Goal: Navigation & Orientation: Find specific page/section

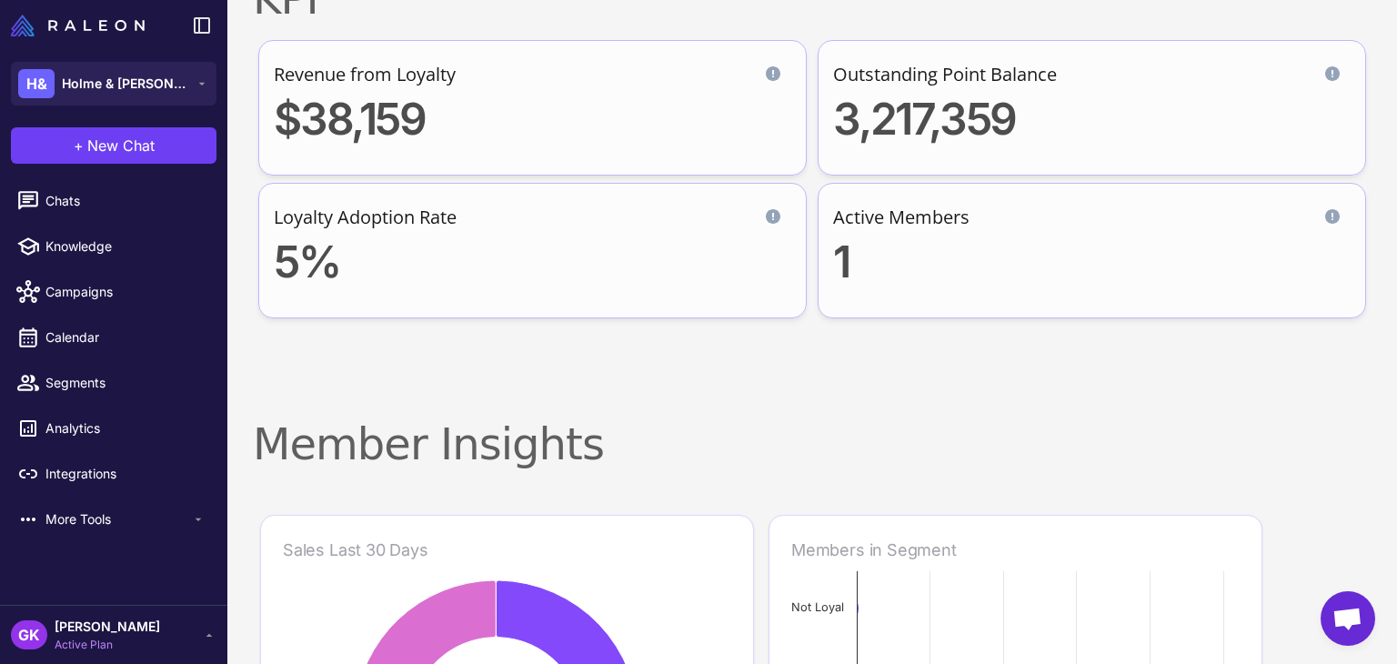
scroll to position [182, 0]
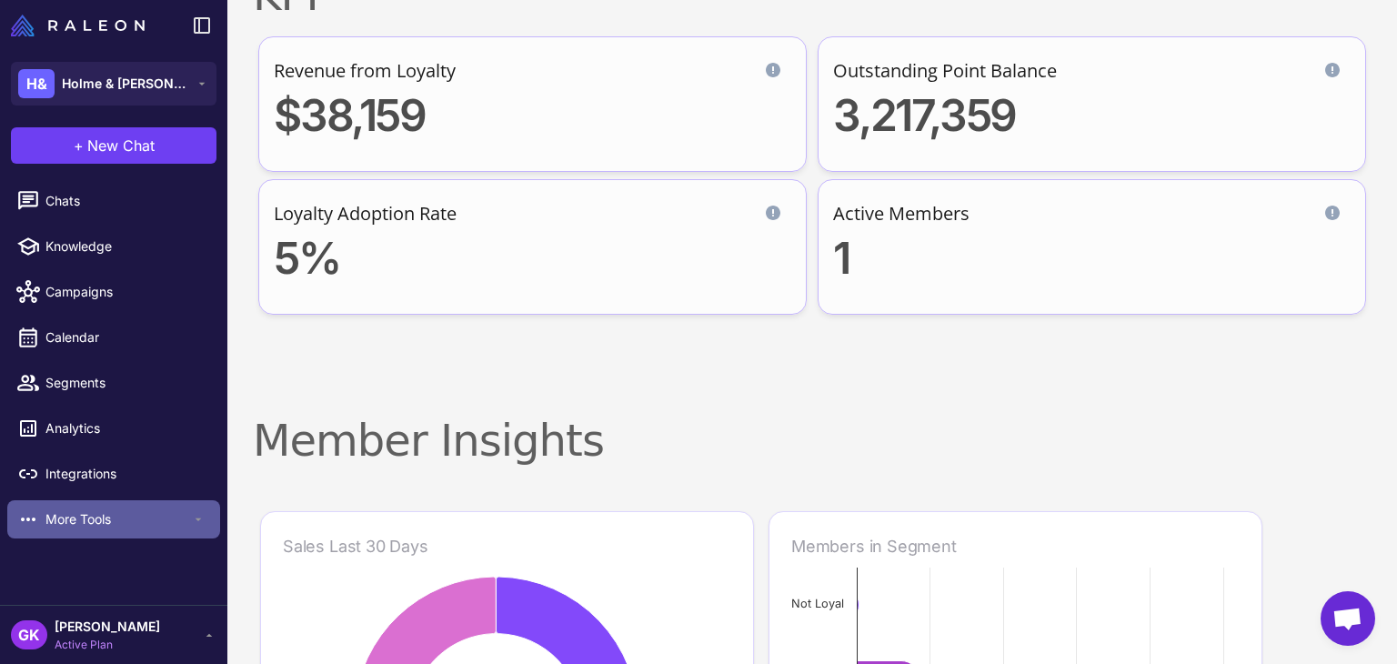
click at [119, 516] on span "More Tools" at bounding box center [118, 519] width 146 height 20
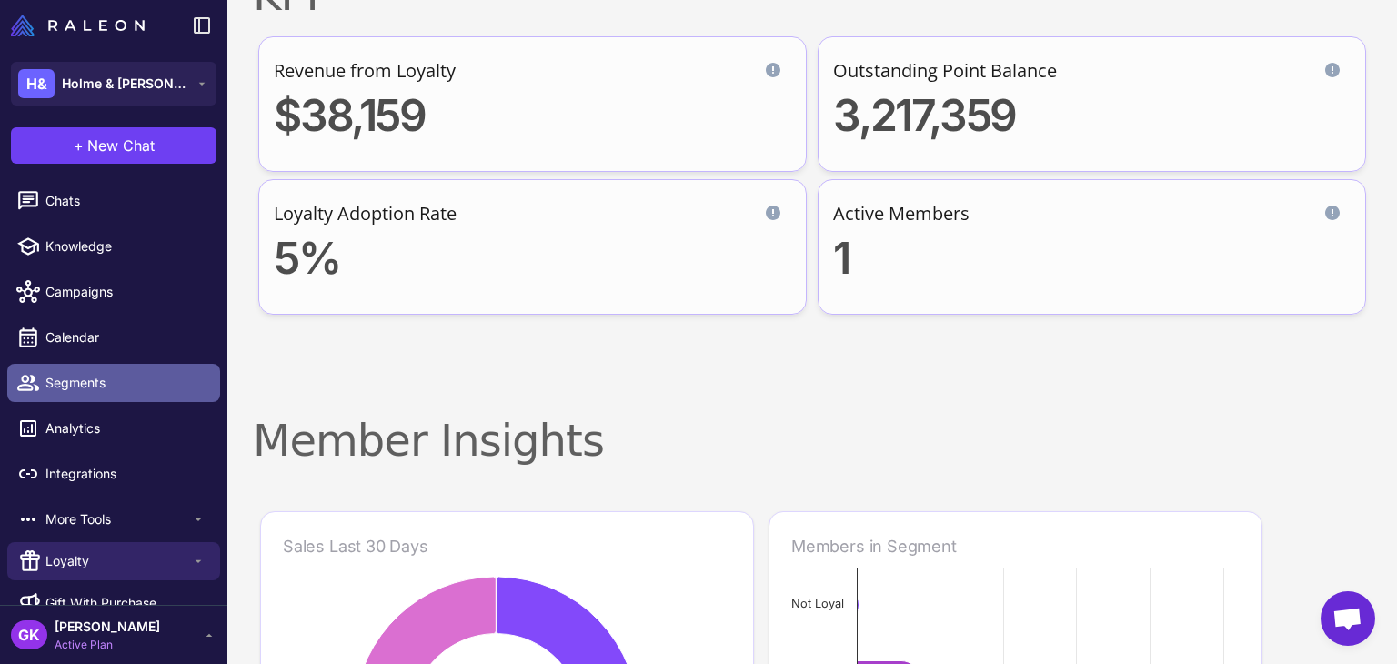
scroll to position [28, 0]
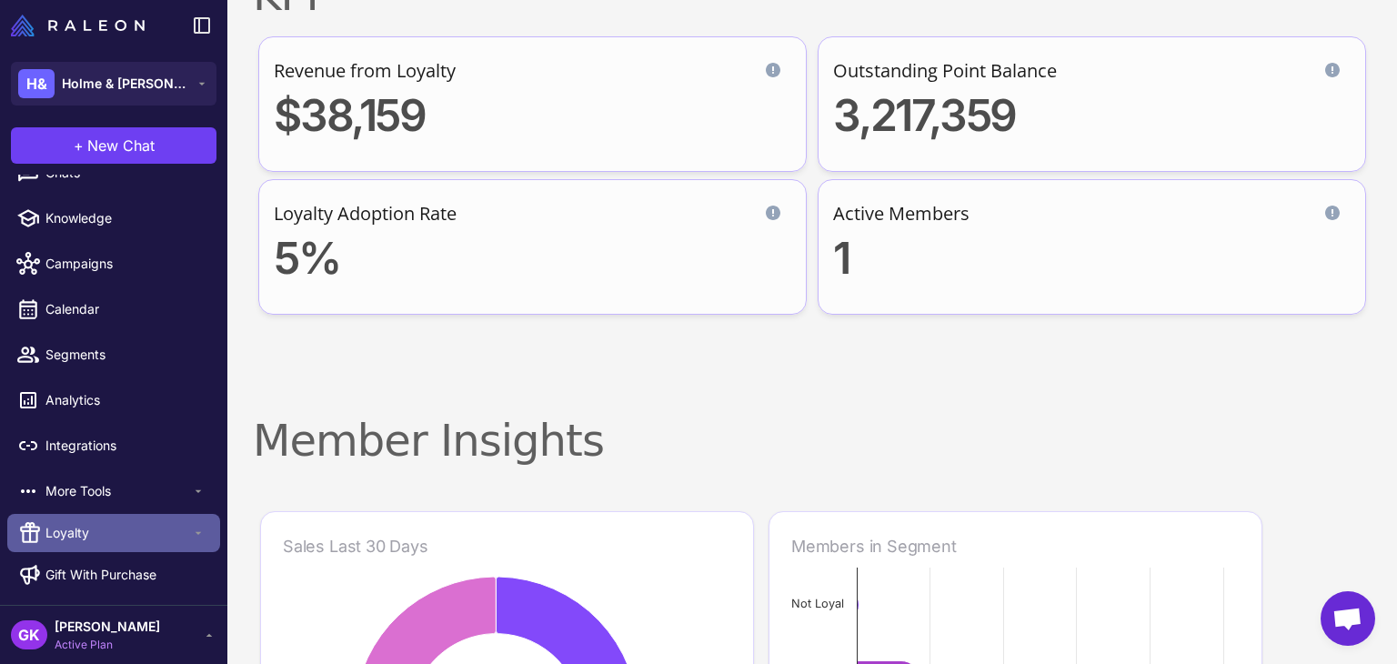
click at [85, 528] on span "Loyalty" at bounding box center [118, 533] width 146 height 20
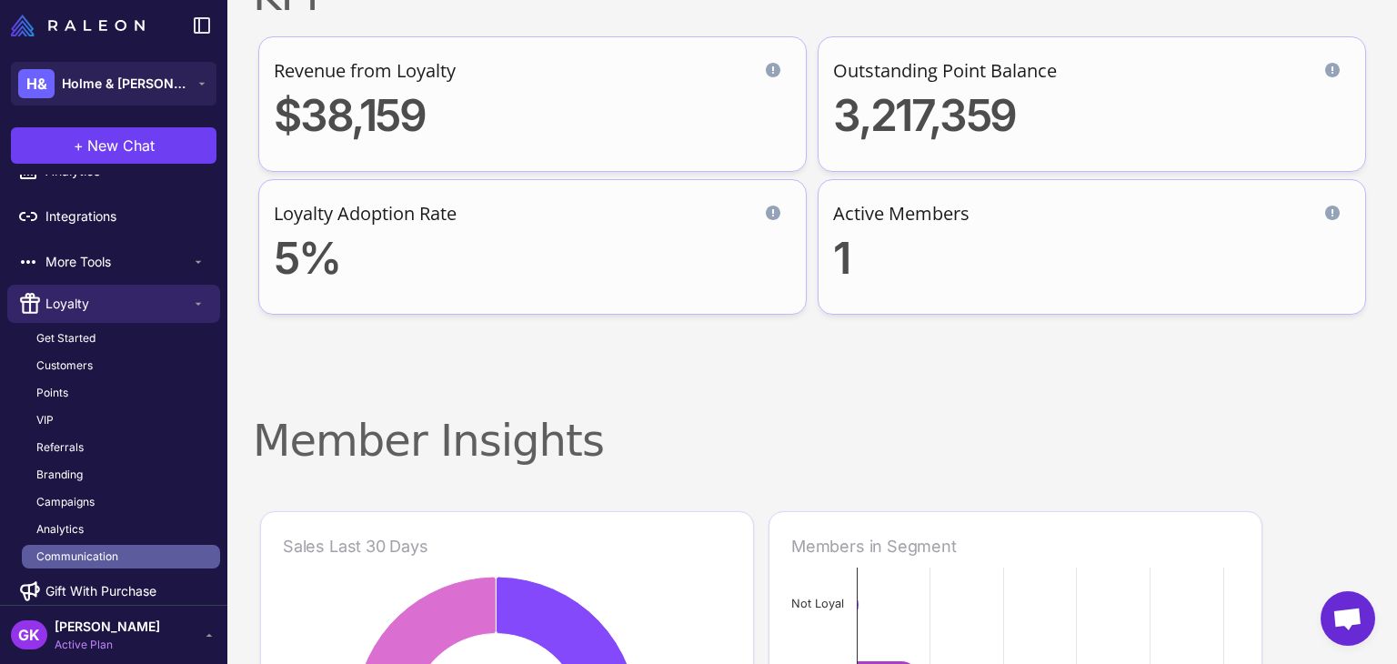
scroll to position [274, 0]
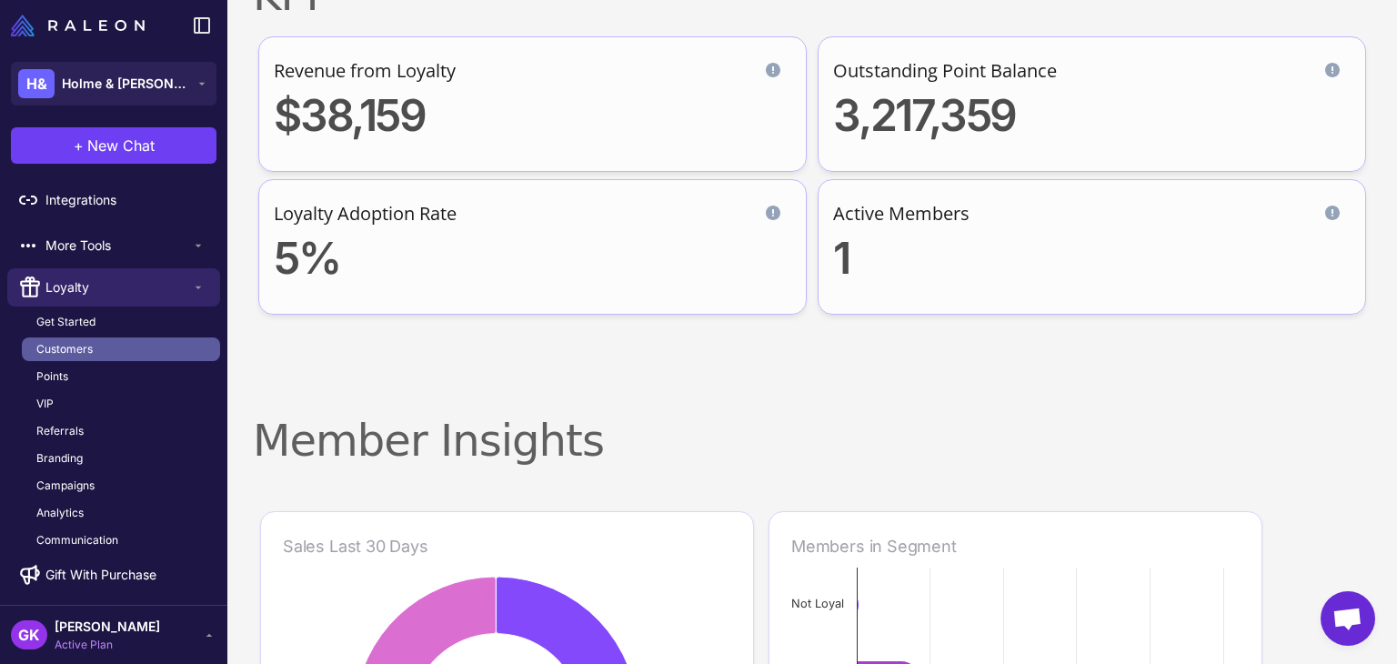
click at [65, 352] on span "Customers" at bounding box center [64, 349] width 56 height 16
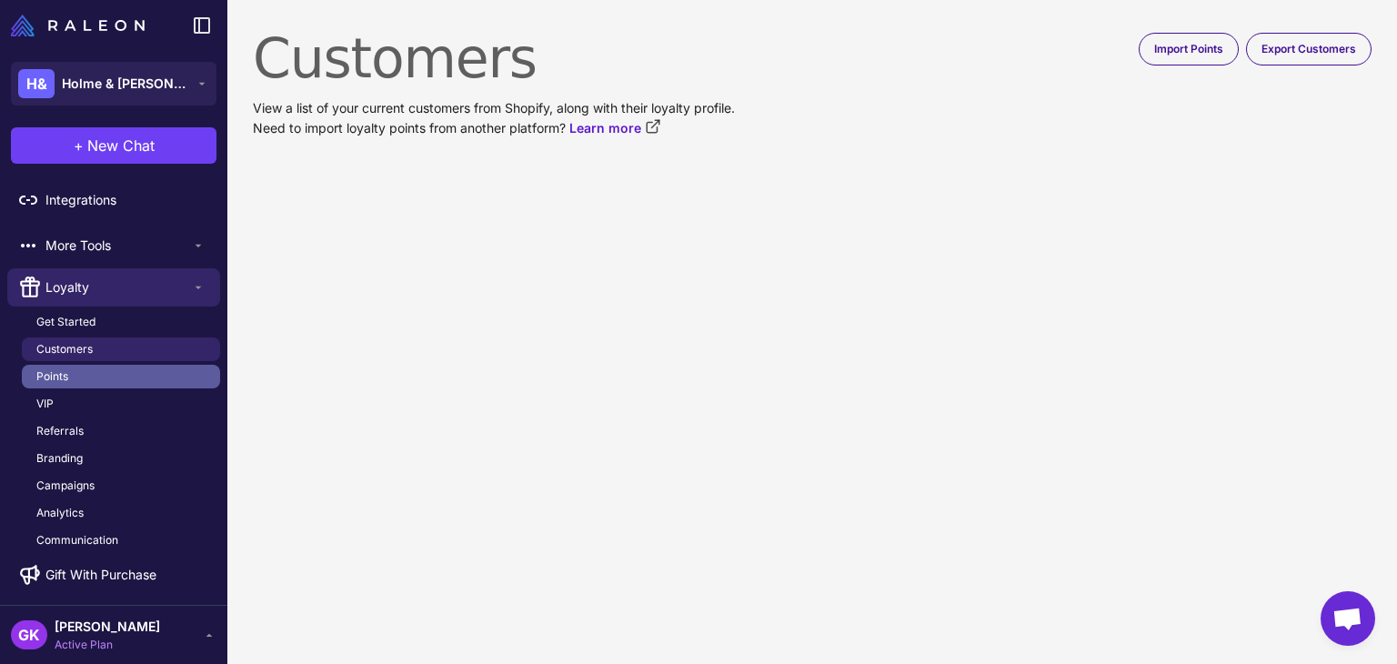
click at [53, 377] on span "Points" at bounding box center [52, 376] width 32 height 16
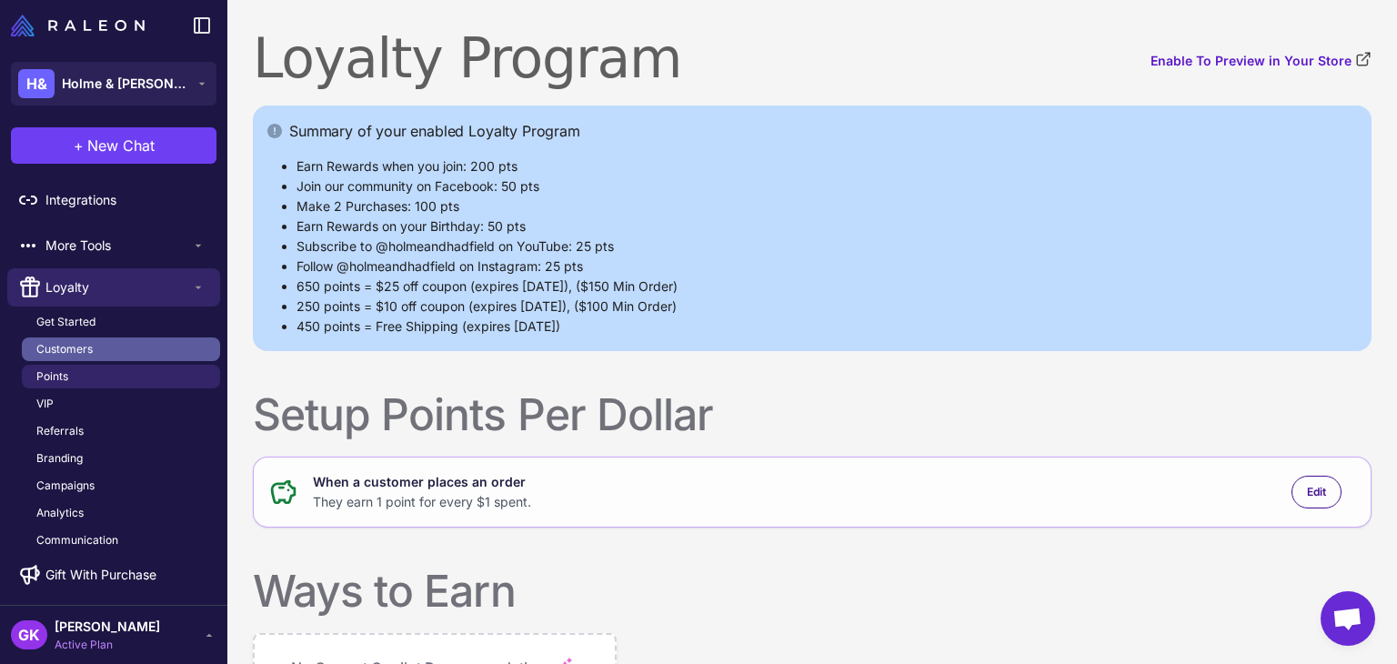
click at [65, 345] on span "Customers" at bounding box center [64, 349] width 56 height 16
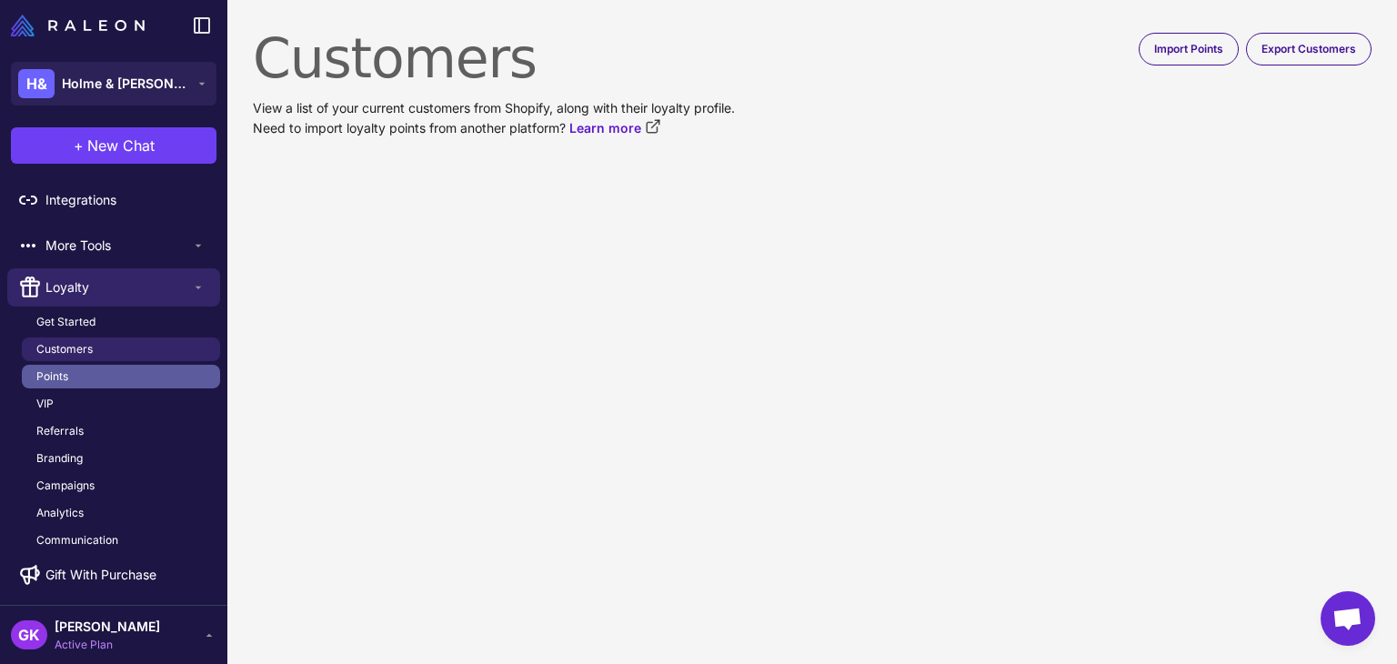
click at [75, 379] on link "Points" at bounding box center [121, 377] width 198 height 24
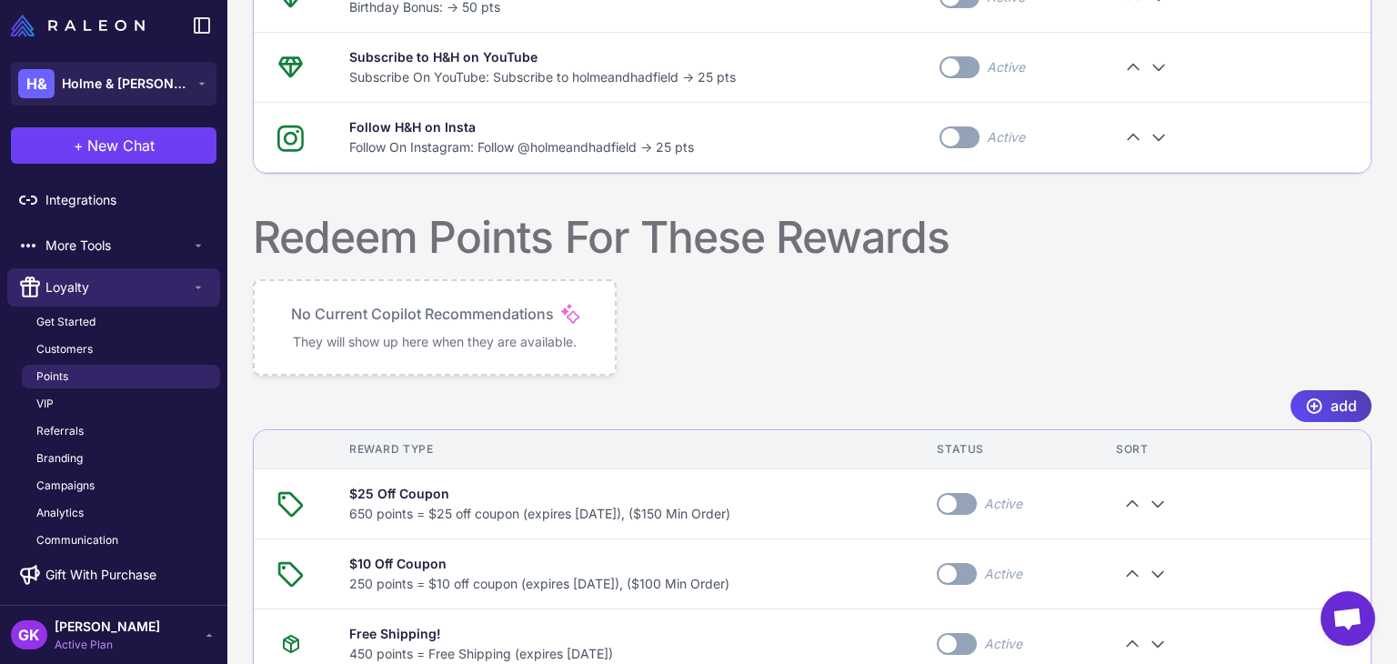
scroll to position [1108, 0]
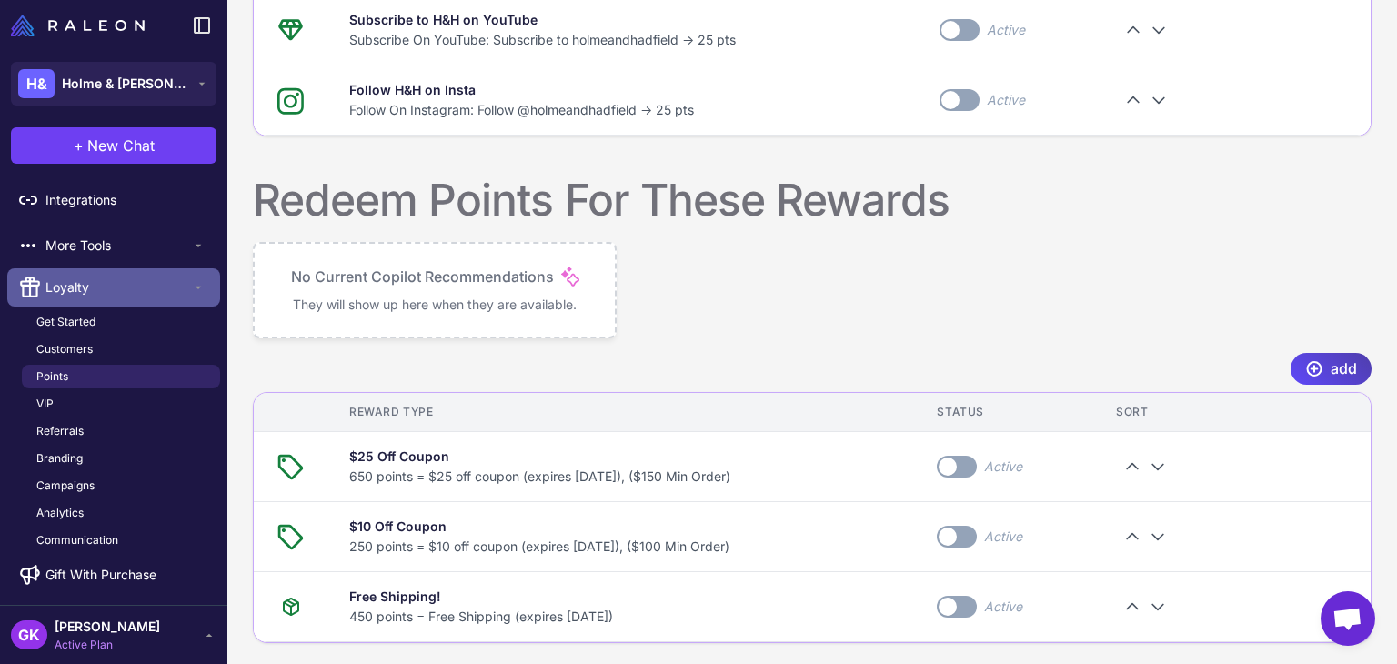
click at [192, 285] on icon at bounding box center [198, 287] width 15 height 15
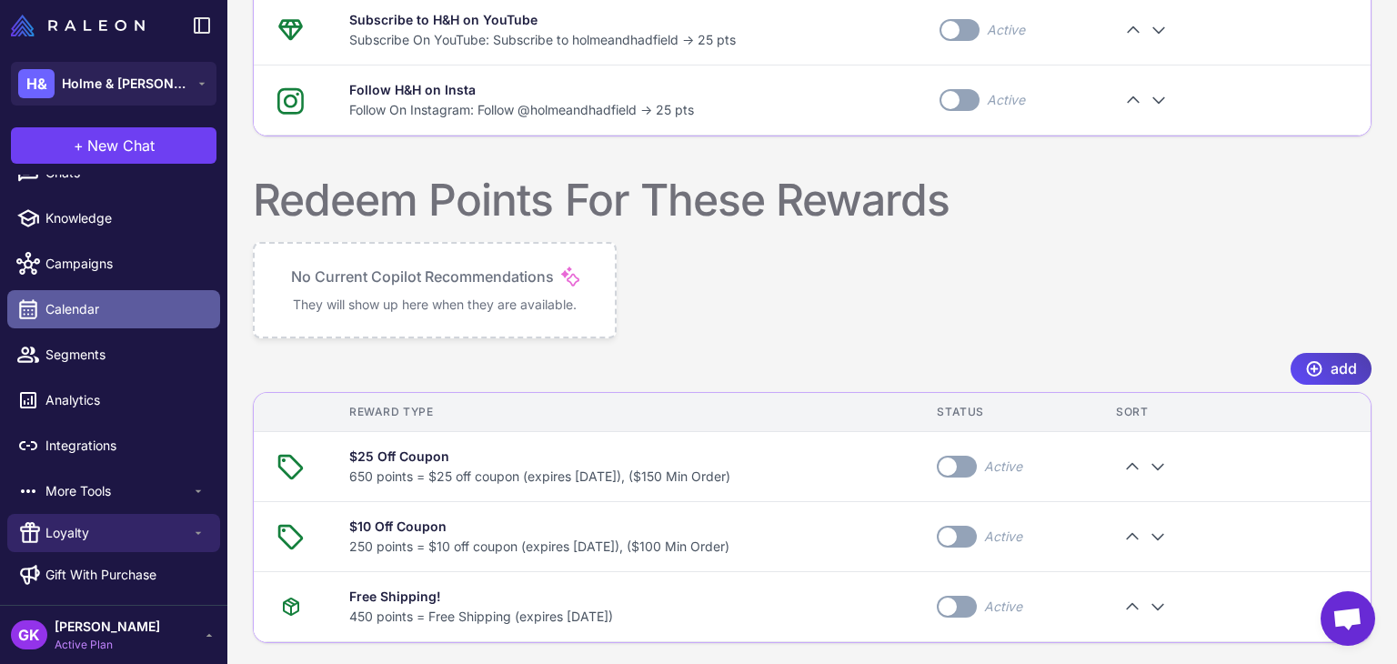
scroll to position [0, 0]
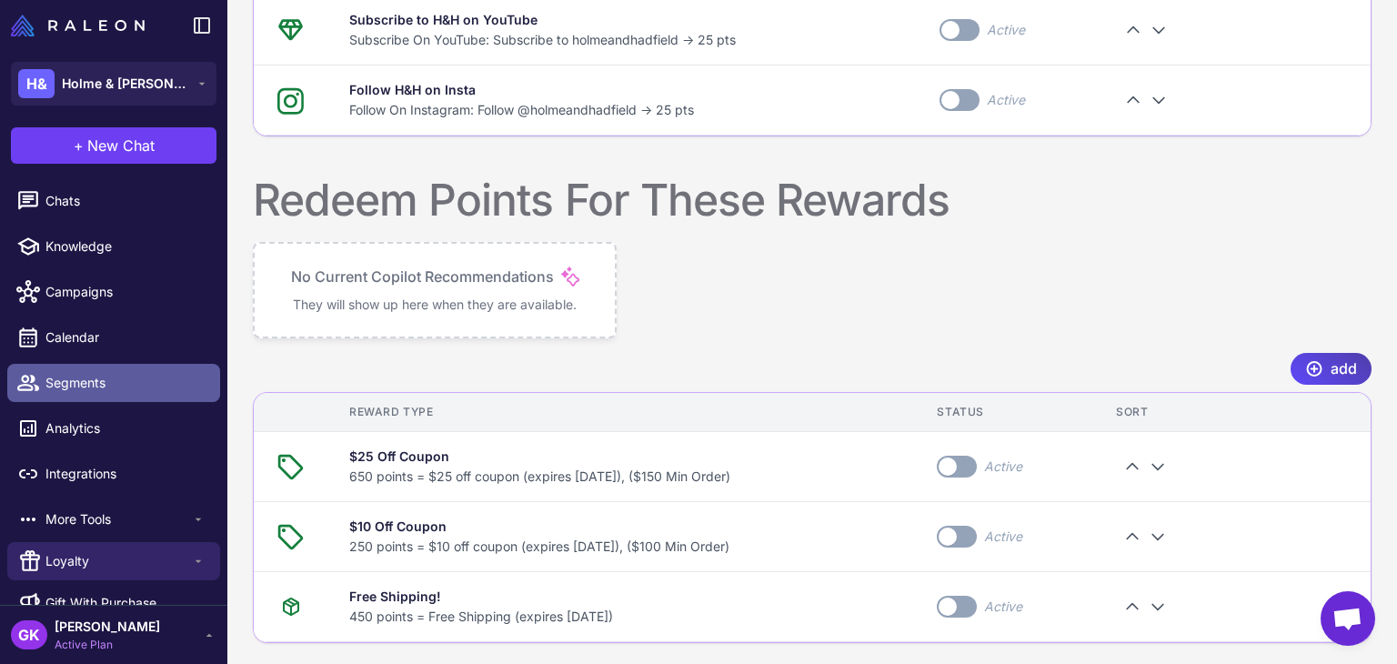
click at [85, 386] on span "Segments" at bounding box center [125, 383] width 160 height 20
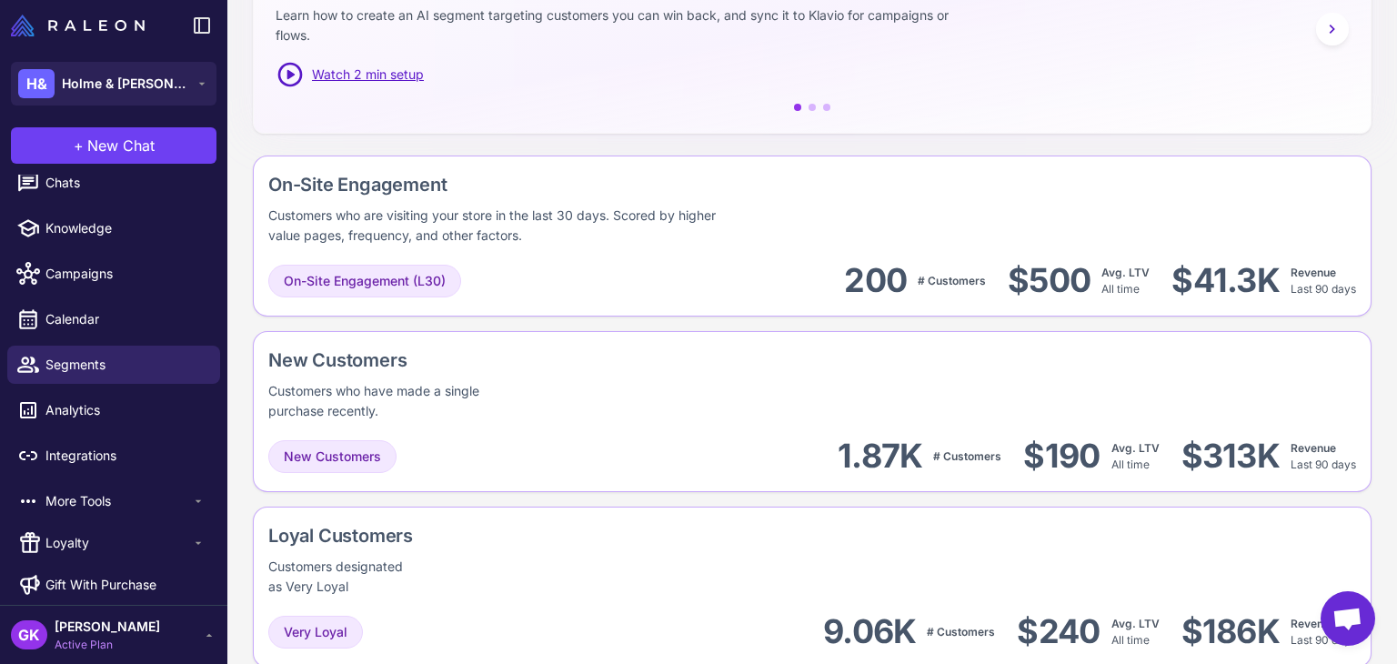
scroll to position [28, 0]
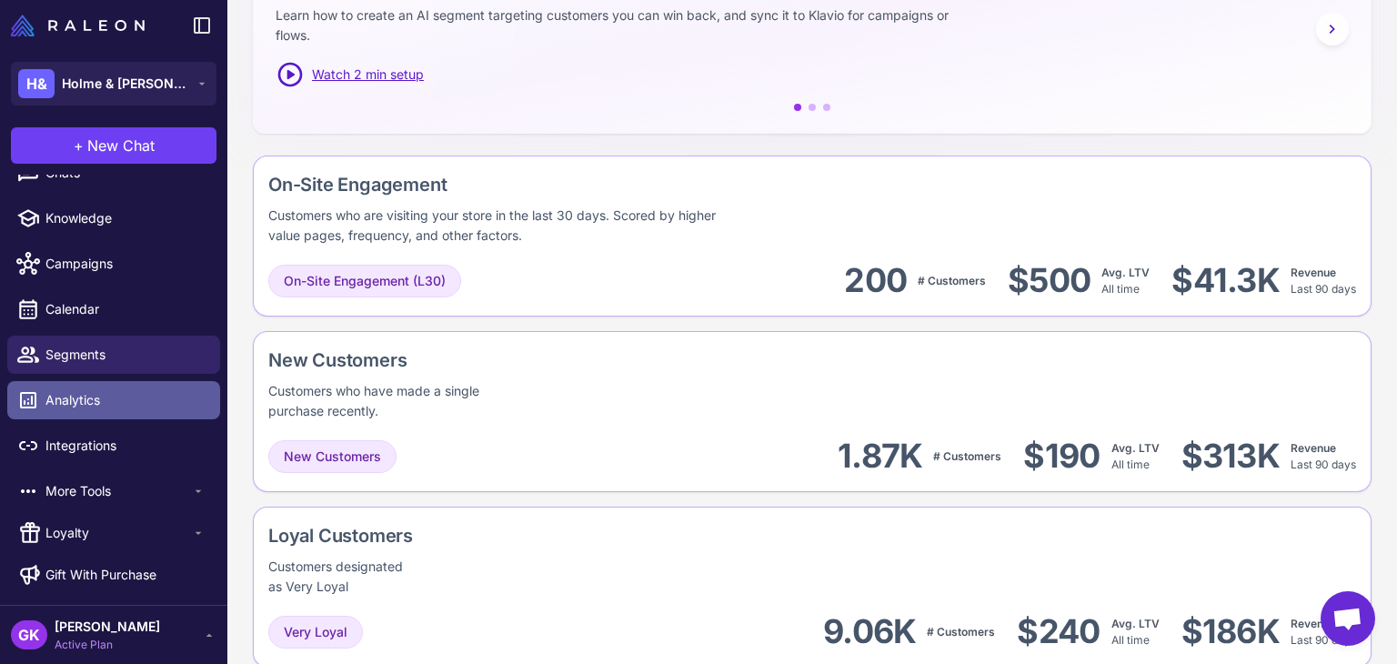
click at [121, 405] on span "Analytics" at bounding box center [125, 400] width 160 height 20
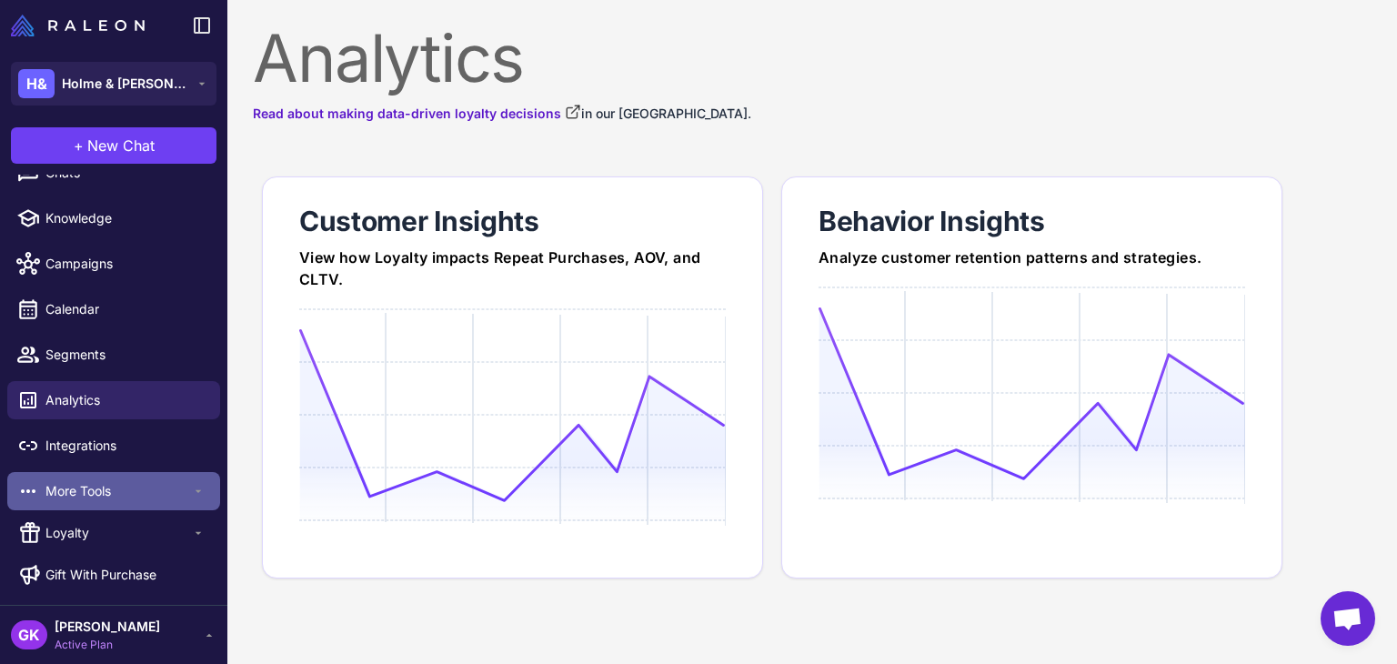
click at [140, 492] on span "More Tools" at bounding box center [118, 491] width 146 height 20
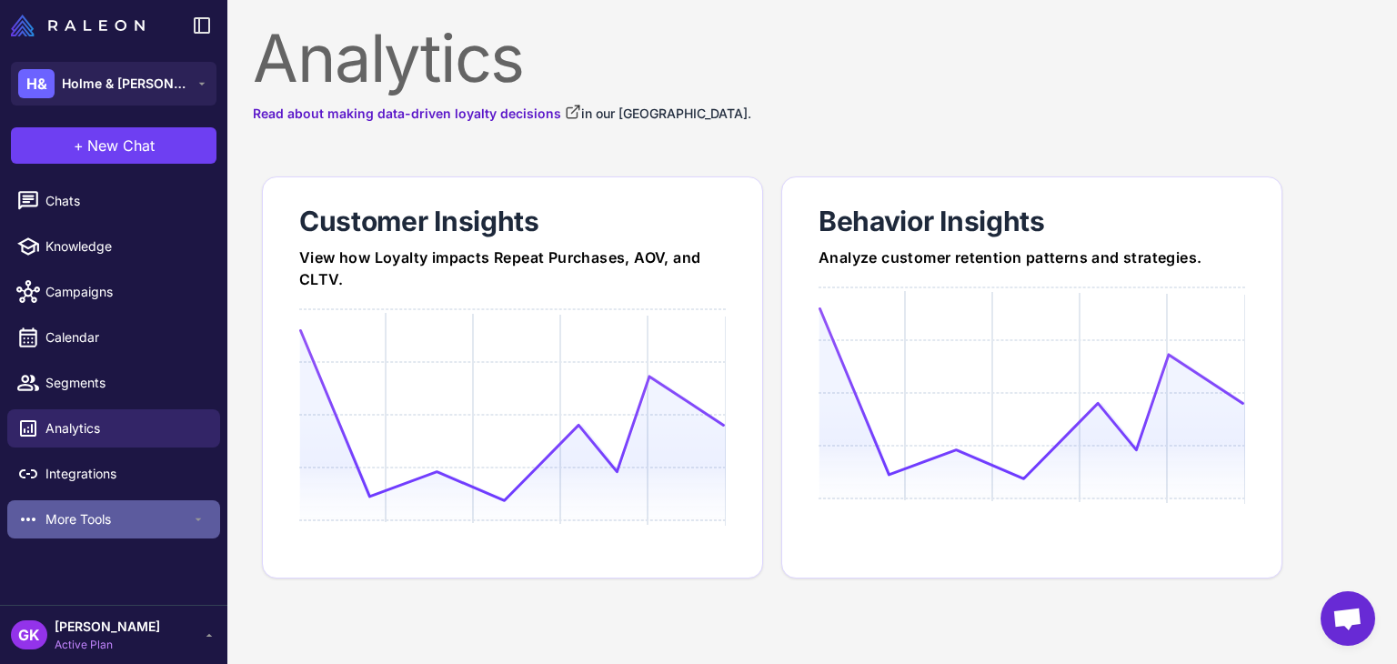
click at [125, 516] on span "More Tools" at bounding box center [118, 519] width 146 height 20
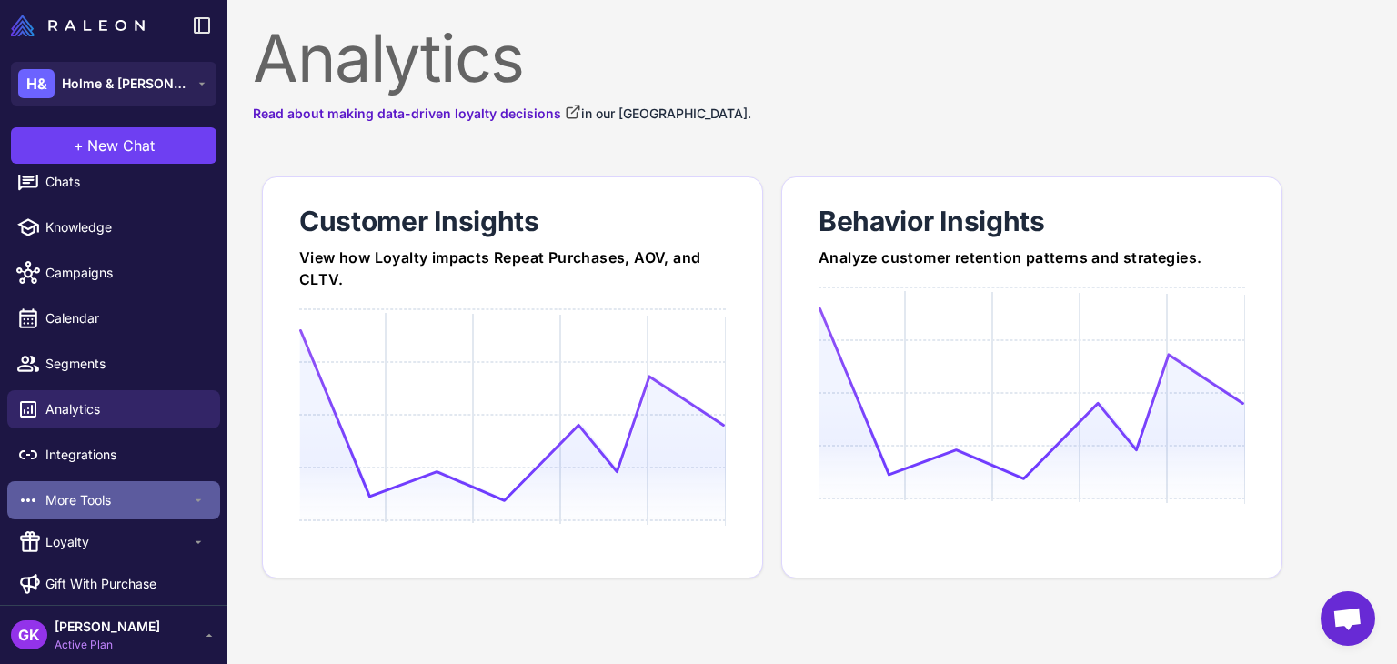
scroll to position [28, 0]
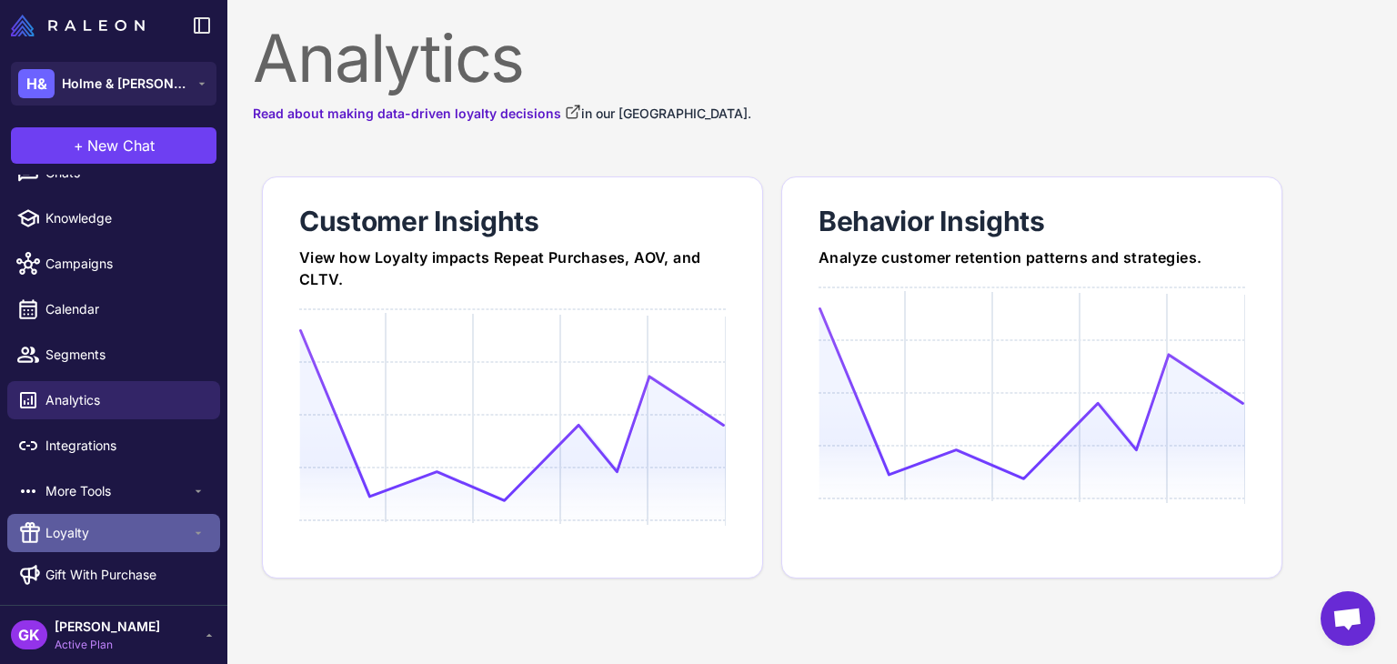
click at [125, 541] on span "Loyalty" at bounding box center [118, 533] width 146 height 20
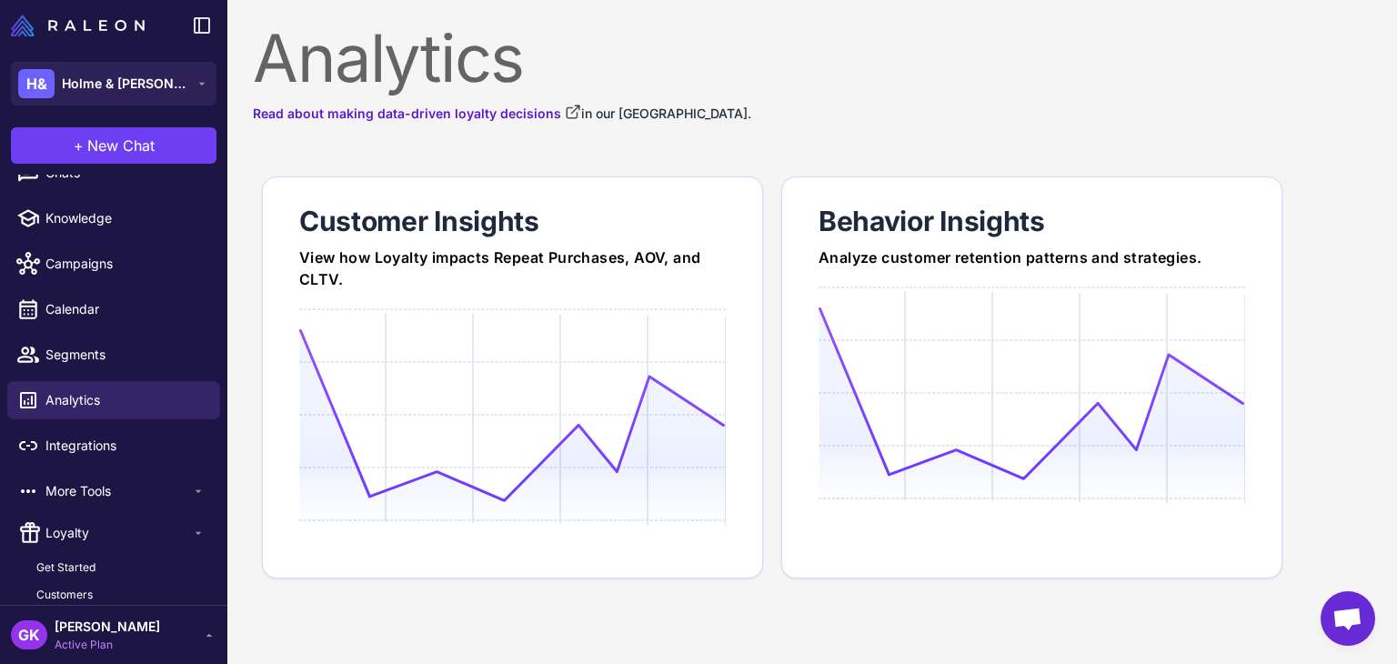
scroll to position [274, 0]
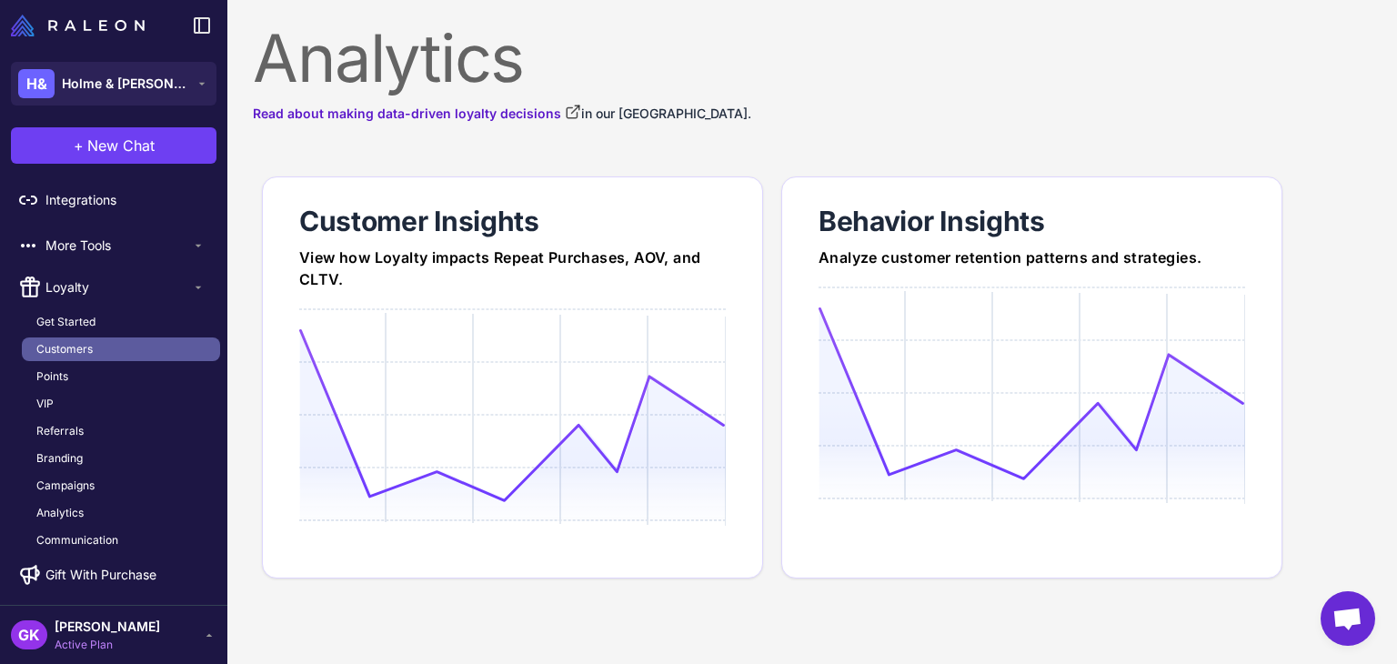
click at [58, 345] on span "Customers" at bounding box center [64, 349] width 56 height 16
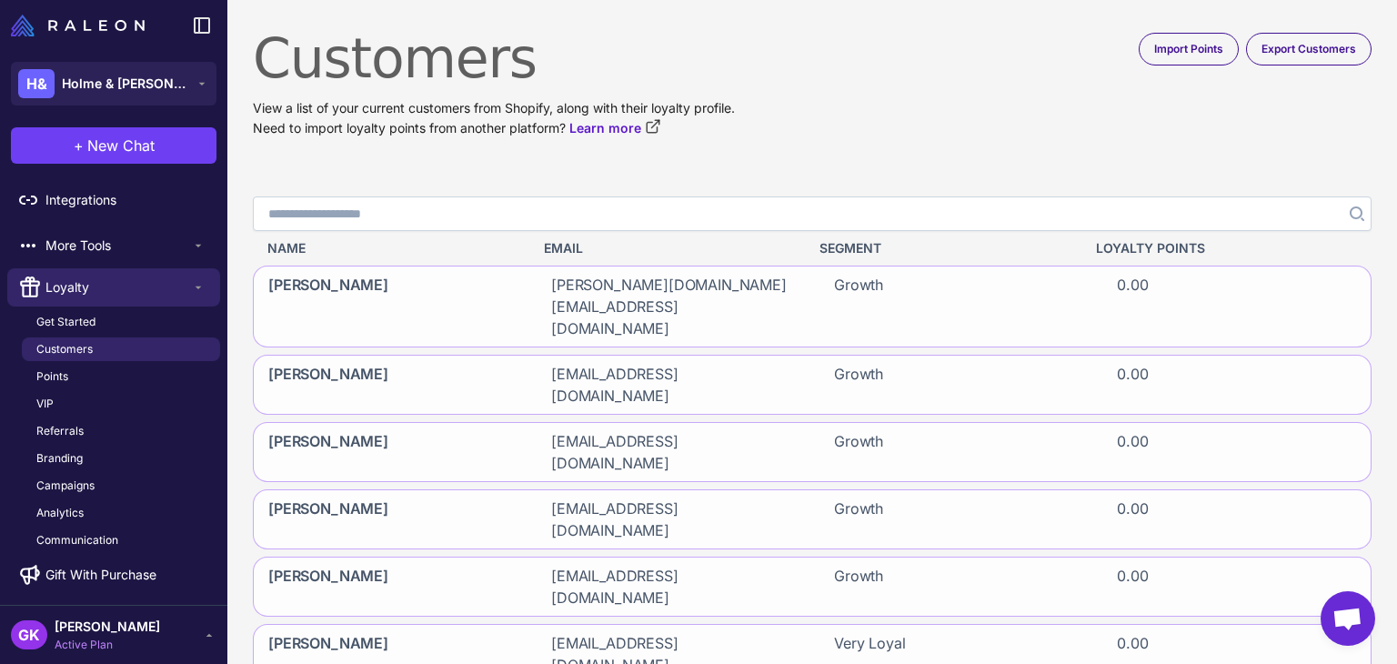
click at [400, 206] on input "Search" at bounding box center [812, 213] width 1119 height 35
paste input "**********"
type input "**********"
click button "Search" at bounding box center [1355, 213] width 33 height 35
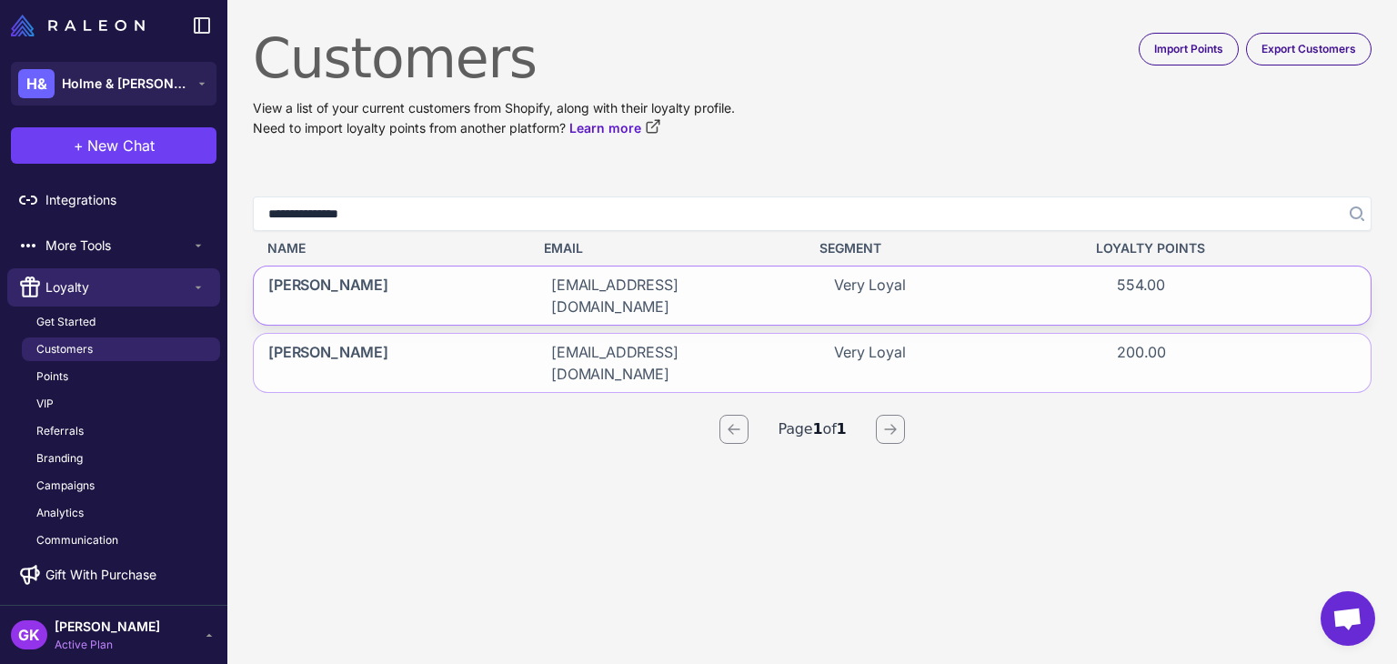
click at [347, 285] on span "Budd Hudgins" at bounding box center [328, 296] width 120 height 44
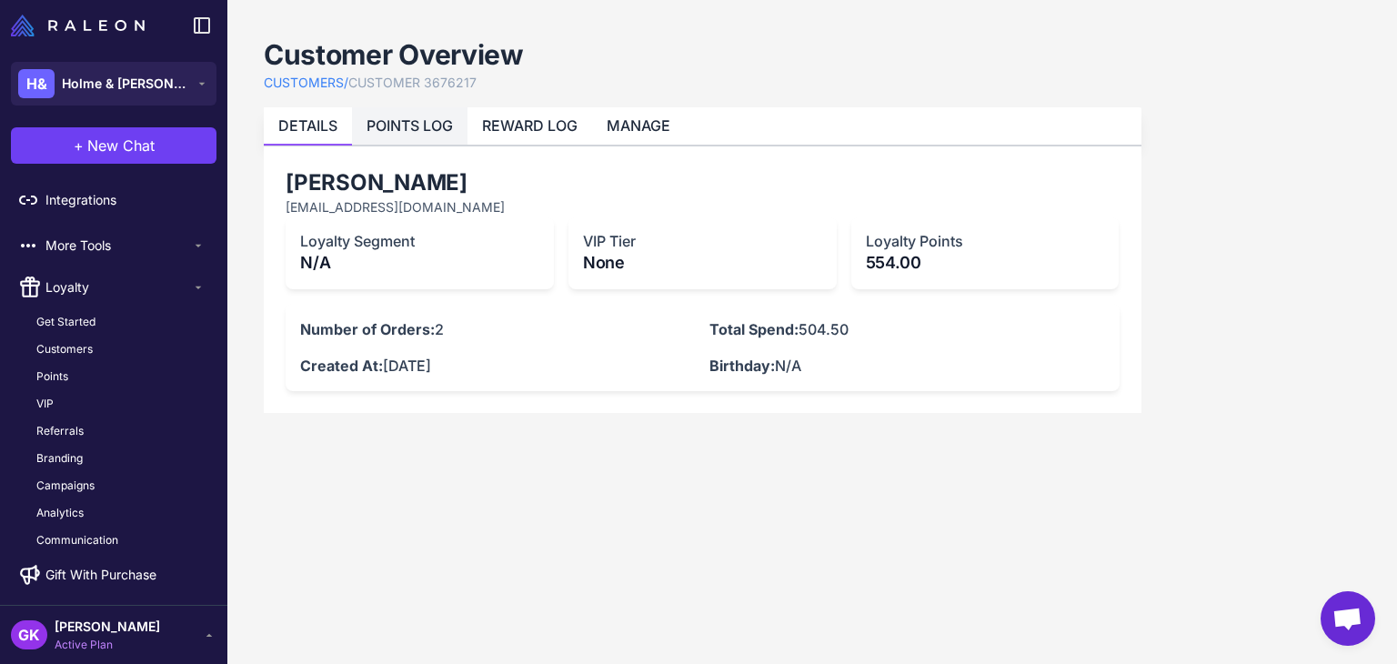
click at [380, 120] on link "POINTS LOG" at bounding box center [409, 125] width 86 height 18
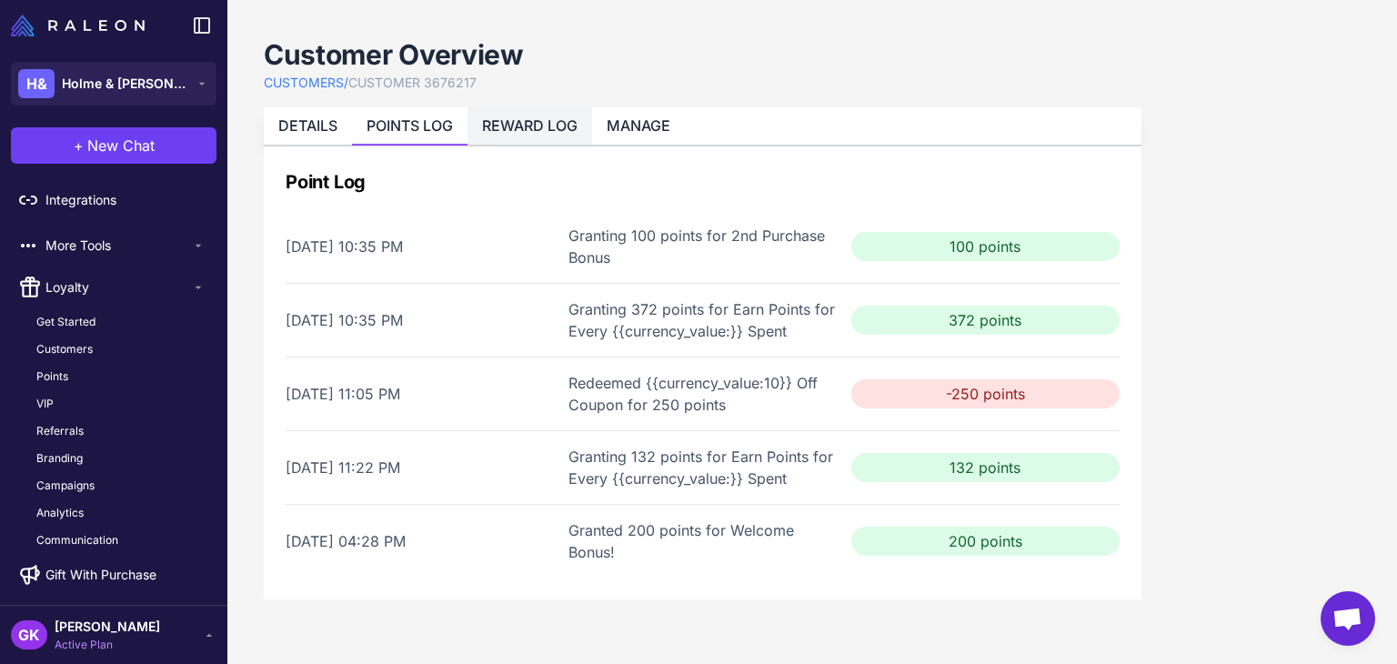
click at [532, 117] on link "REWARD LOG" at bounding box center [529, 125] width 95 height 18
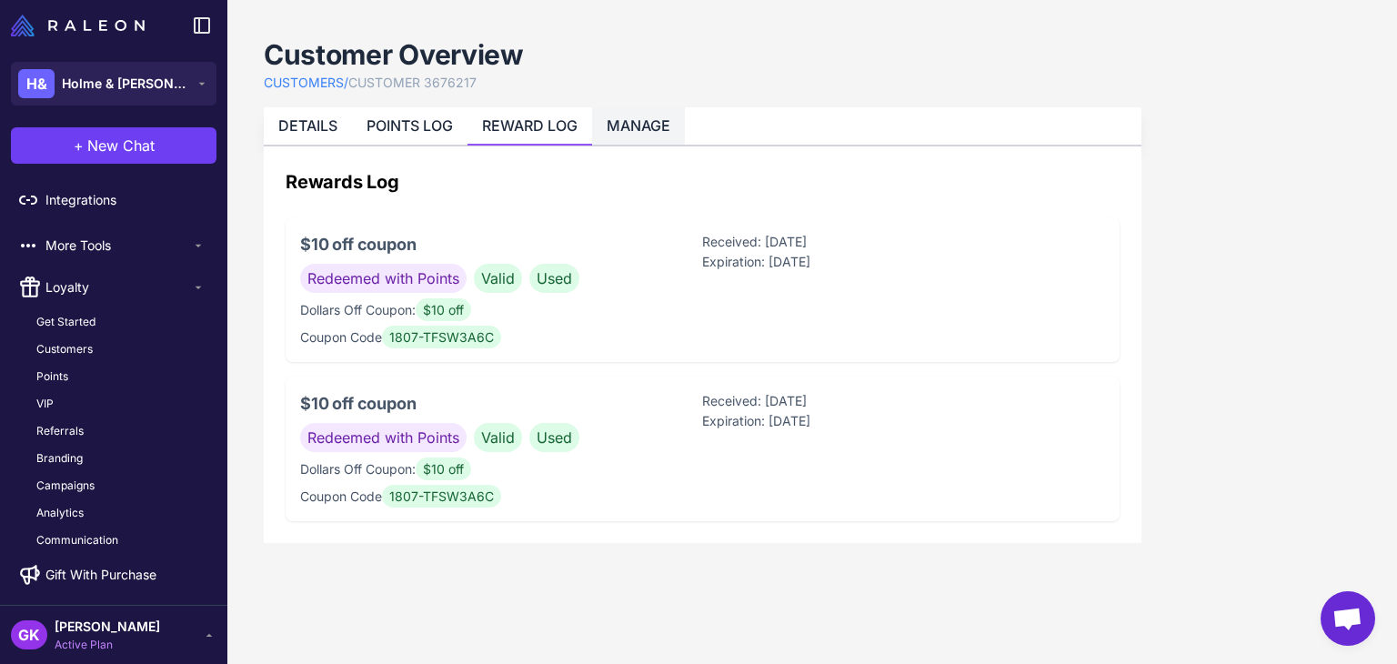
click at [629, 114] on li "MANAGE" at bounding box center [638, 125] width 93 height 37
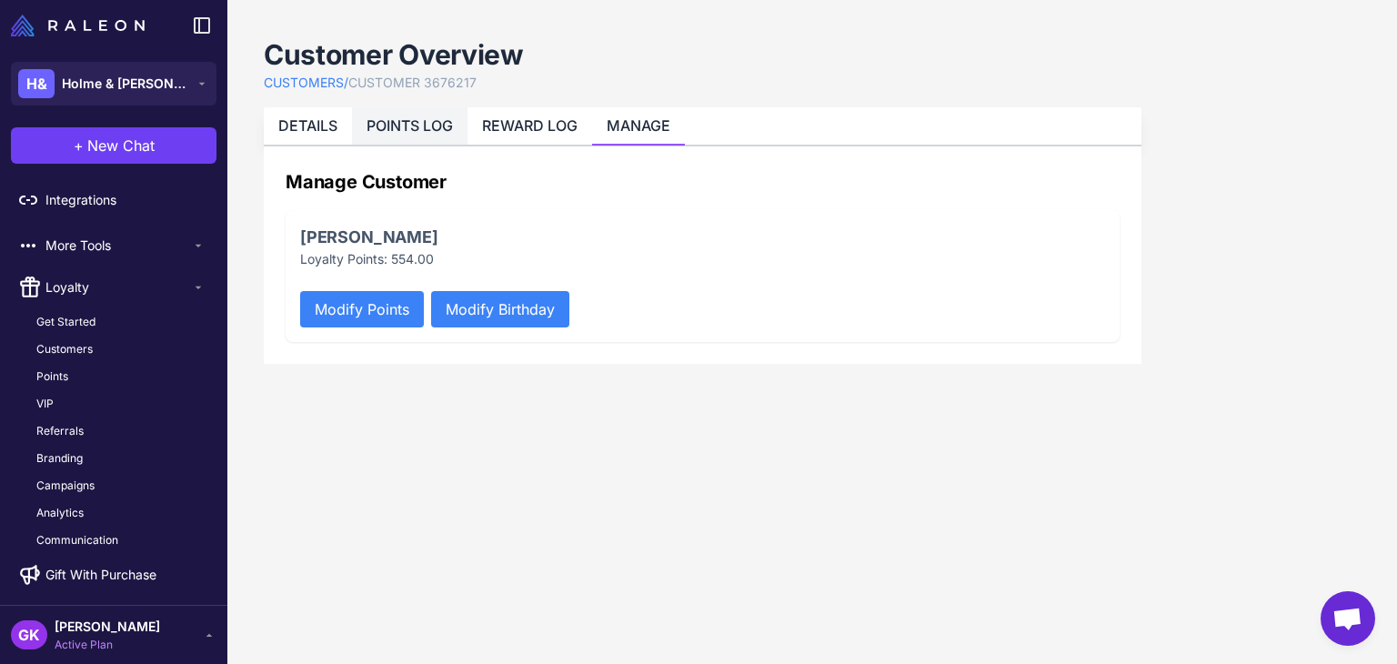
click at [435, 123] on link "POINTS LOG" at bounding box center [409, 125] width 86 height 18
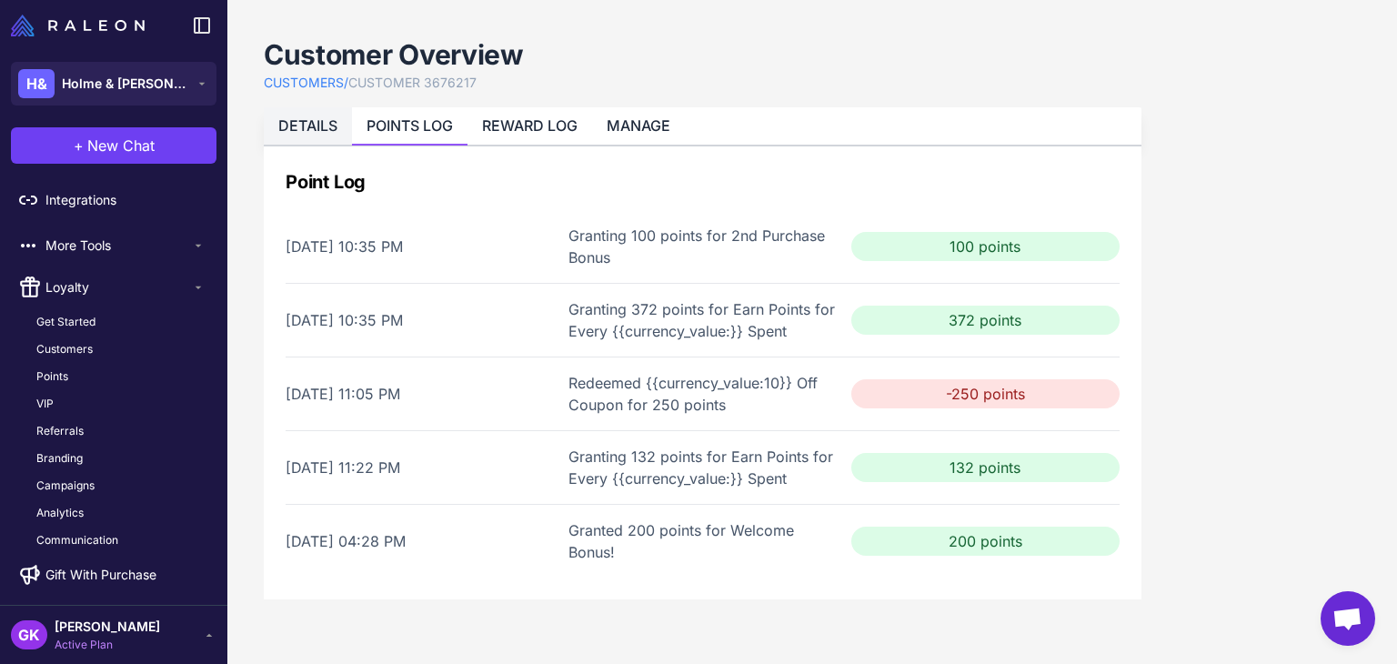
click at [300, 125] on link "DETAILS" at bounding box center [307, 125] width 59 height 18
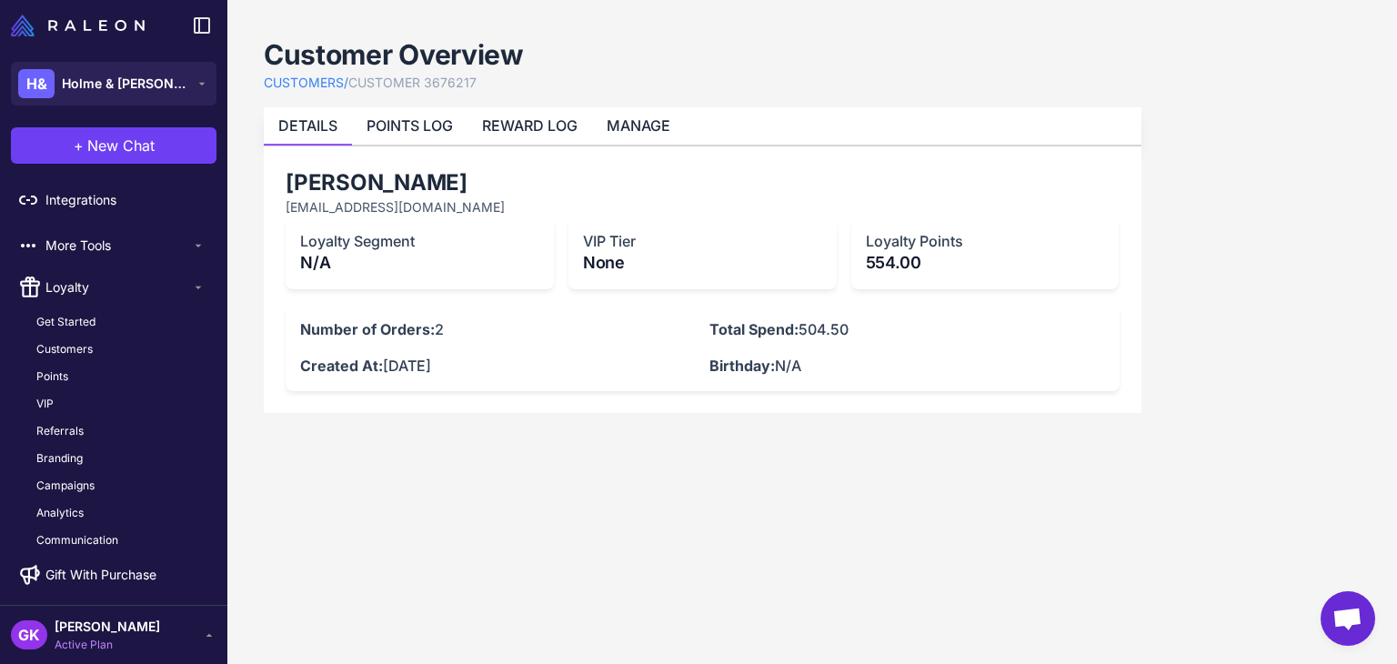
click at [357, 77] on link "CUSTOMER 3676217" at bounding box center [412, 83] width 128 height 20
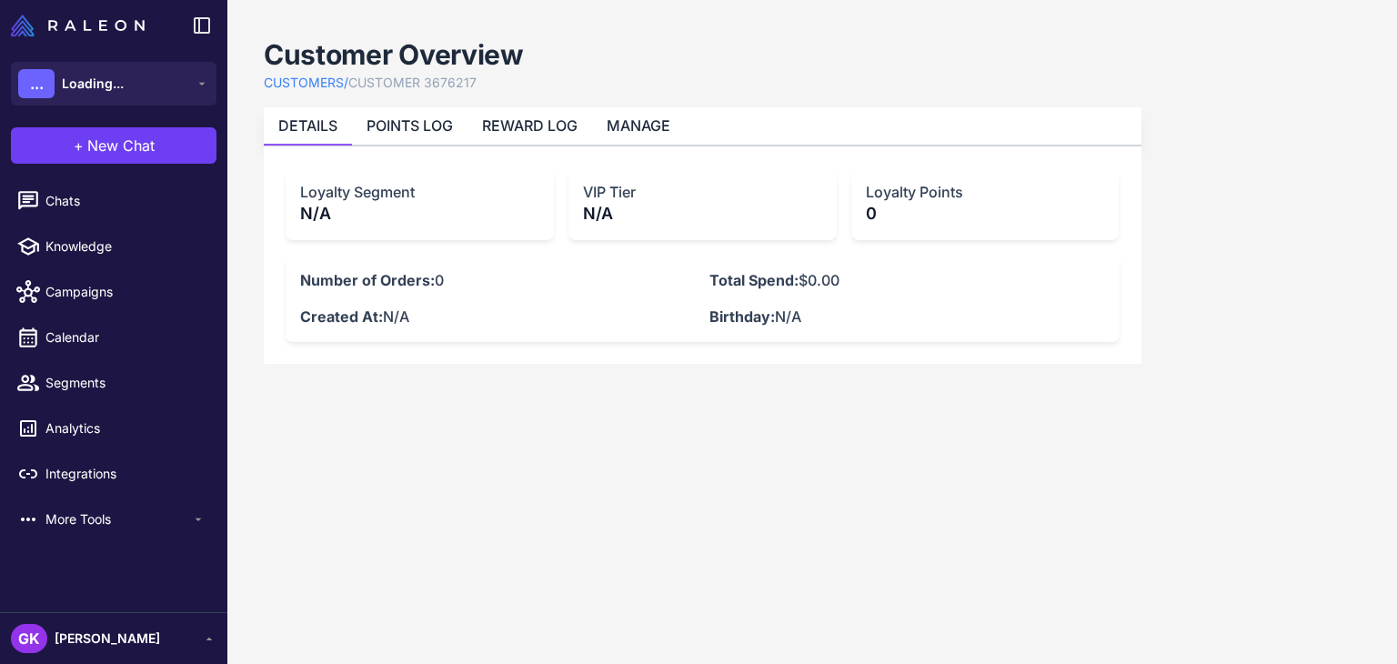
click at [328, 85] on link "CUSTOMERS /" at bounding box center [306, 83] width 85 height 20
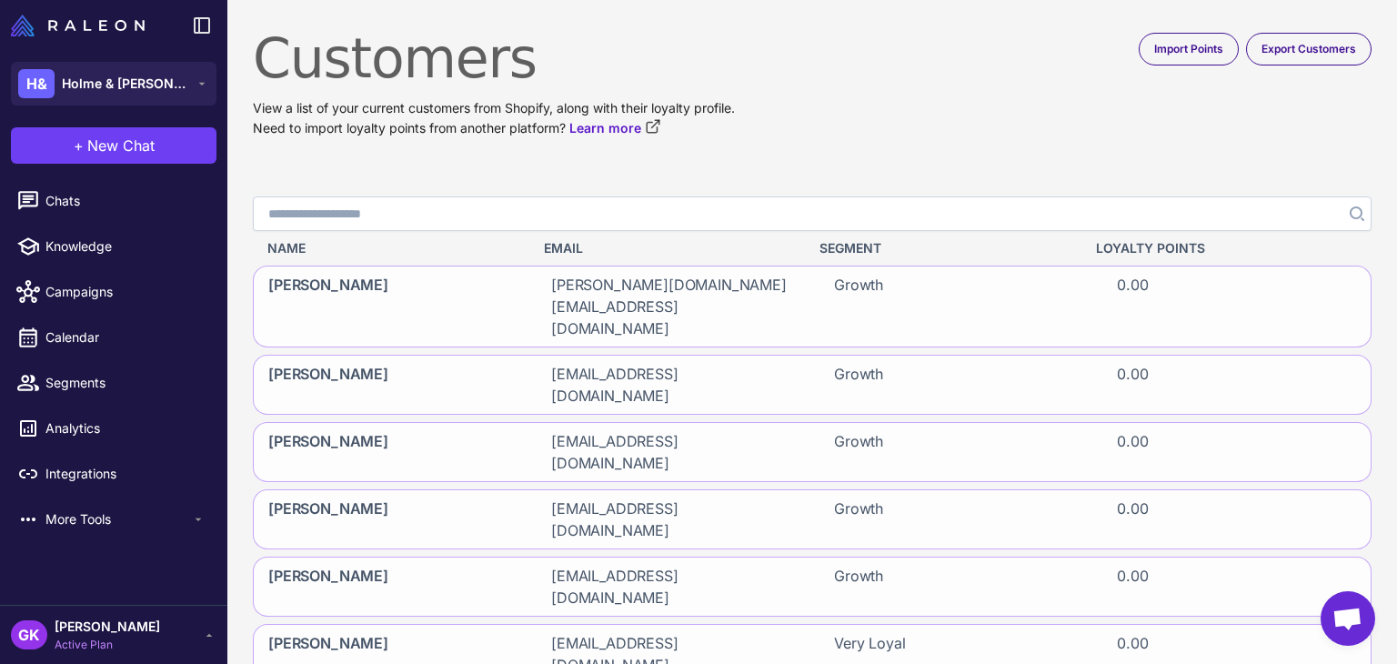
click at [374, 206] on input "Search" at bounding box center [812, 213] width 1119 height 35
paste input "**********"
type input "**********"
click button "Search" at bounding box center [1355, 213] width 33 height 35
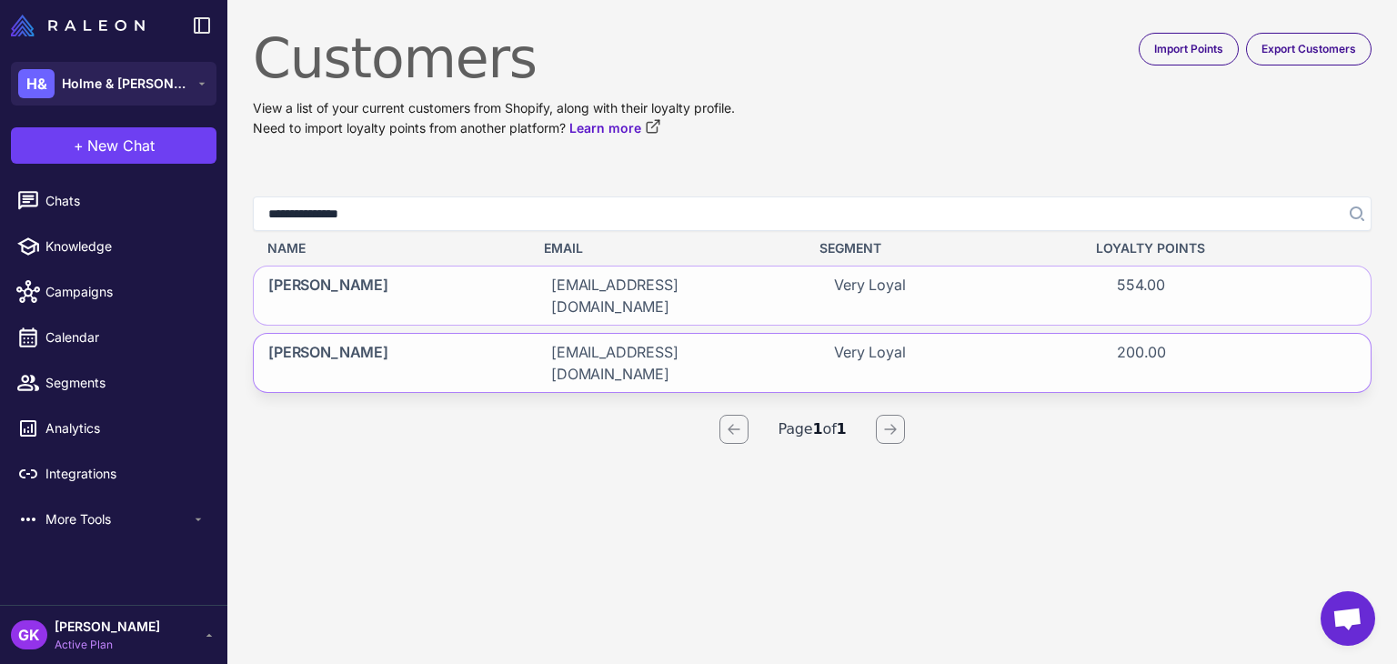
click at [571, 341] on span "[EMAIL_ADDRESS][DOMAIN_NAME]" at bounding box center [670, 363] width 239 height 44
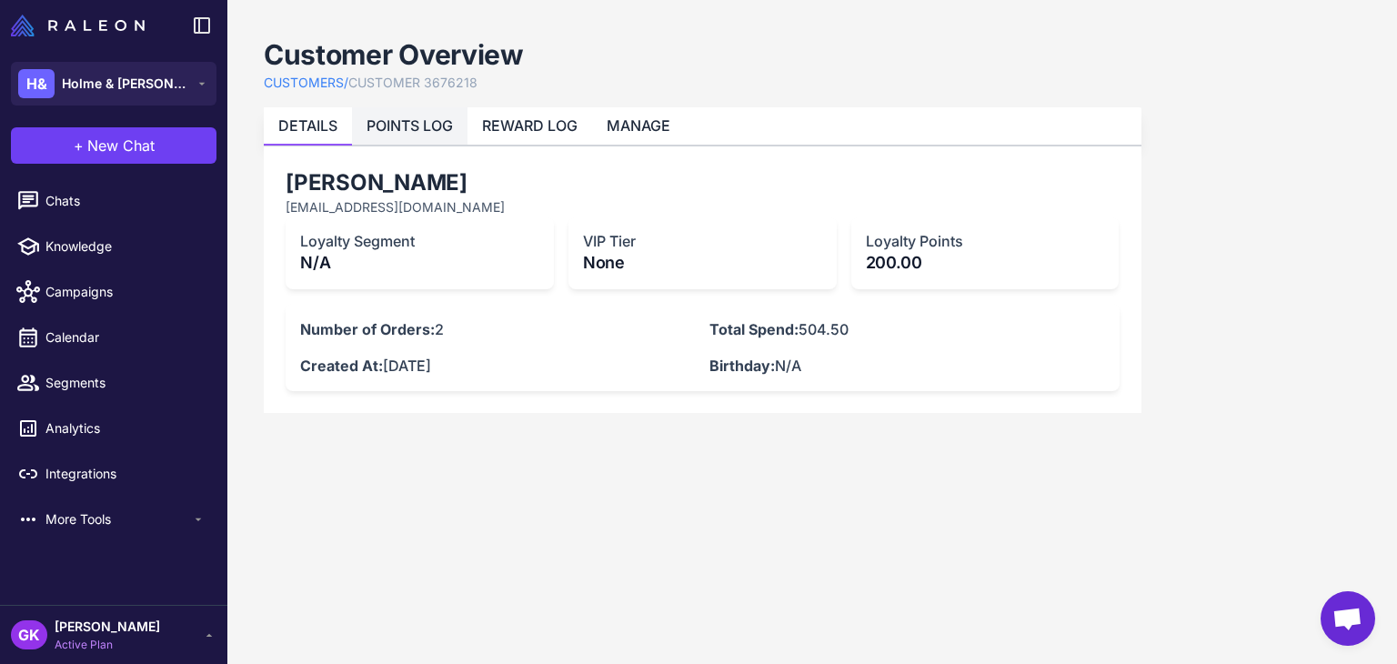
click at [434, 128] on link "POINTS LOG" at bounding box center [409, 125] width 86 height 18
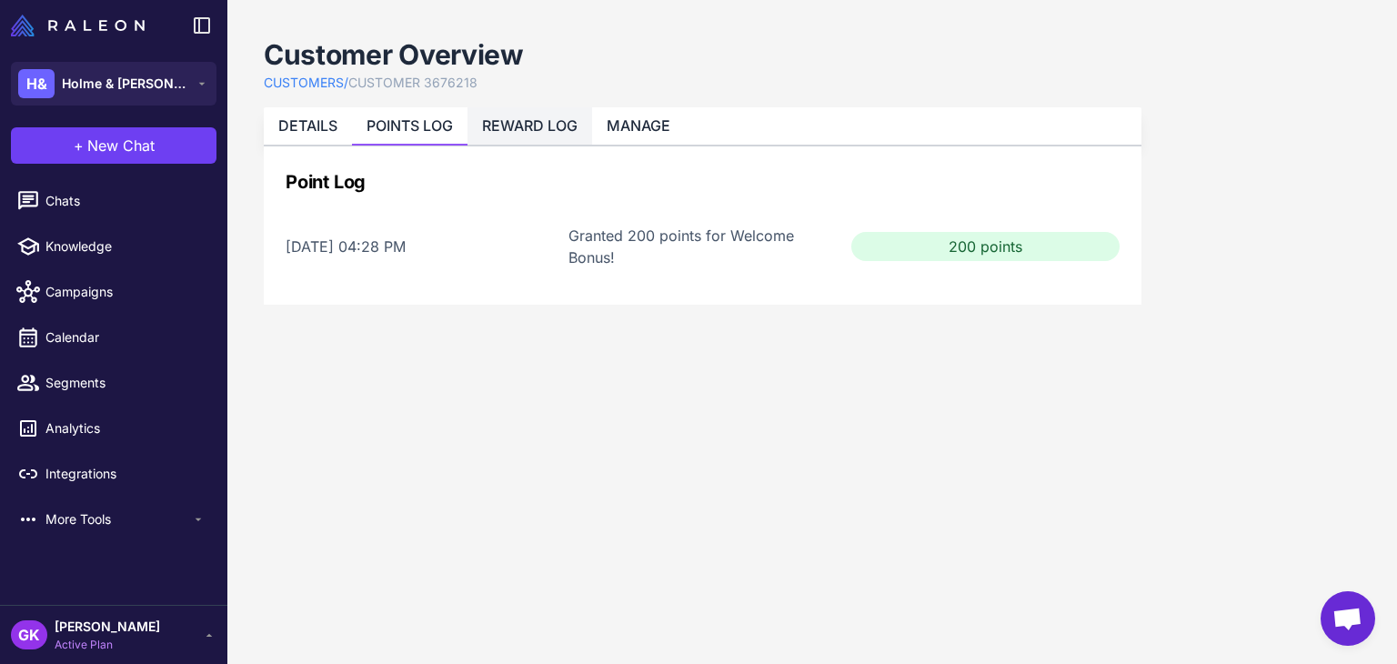
click at [527, 126] on link "REWARD LOG" at bounding box center [529, 125] width 95 height 18
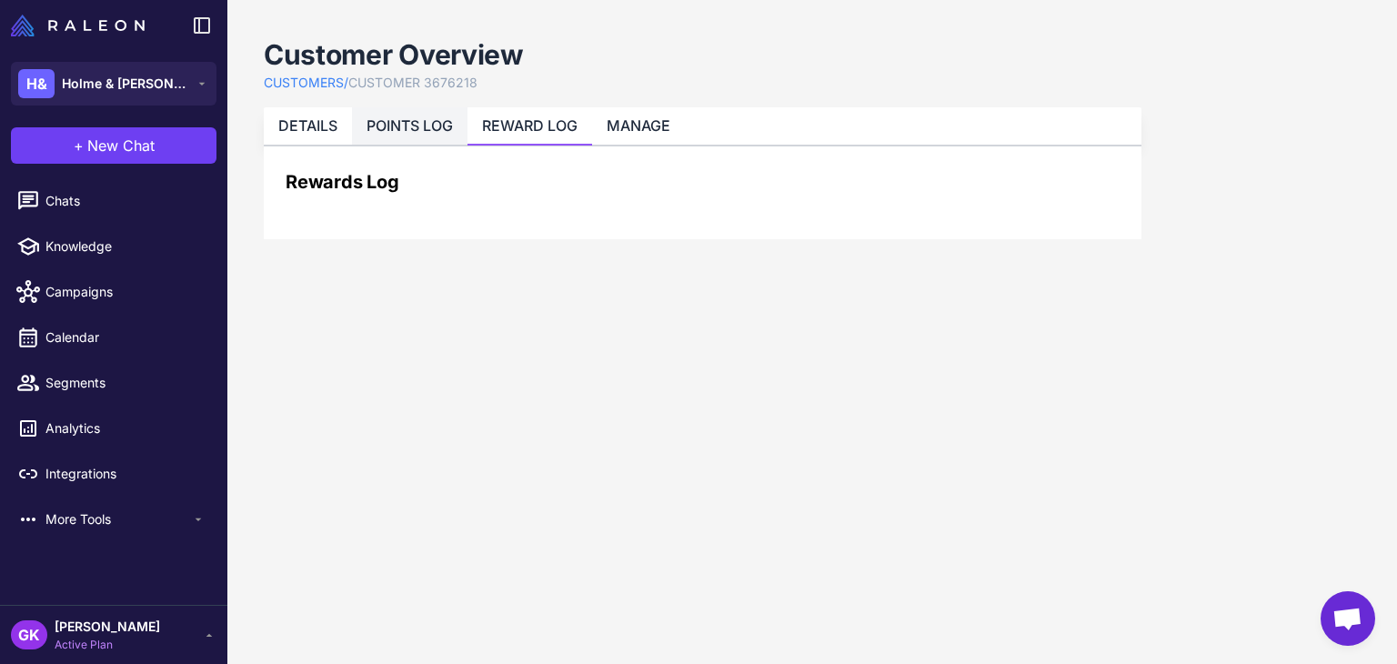
click at [393, 136] on li "POINTS LOG" at bounding box center [409, 125] width 115 height 37
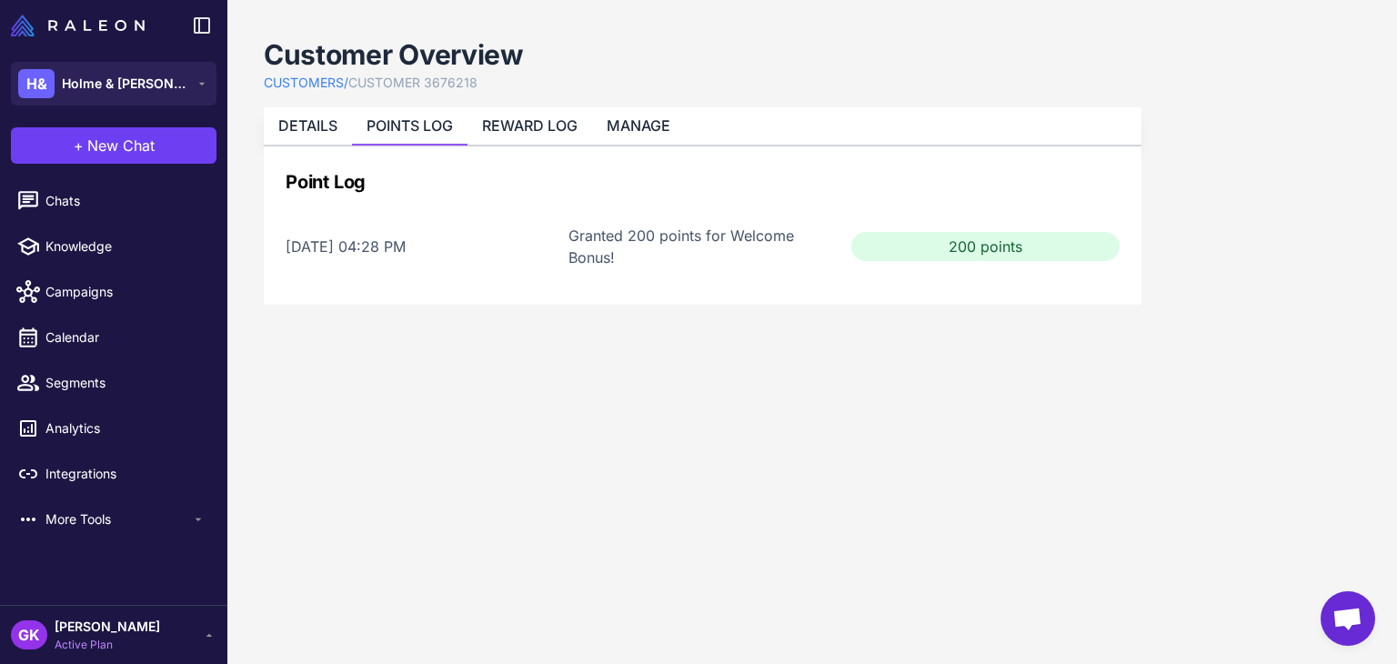
click at [390, 84] on link "CUSTOMER 3676218" at bounding box center [412, 83] width 129 height 20
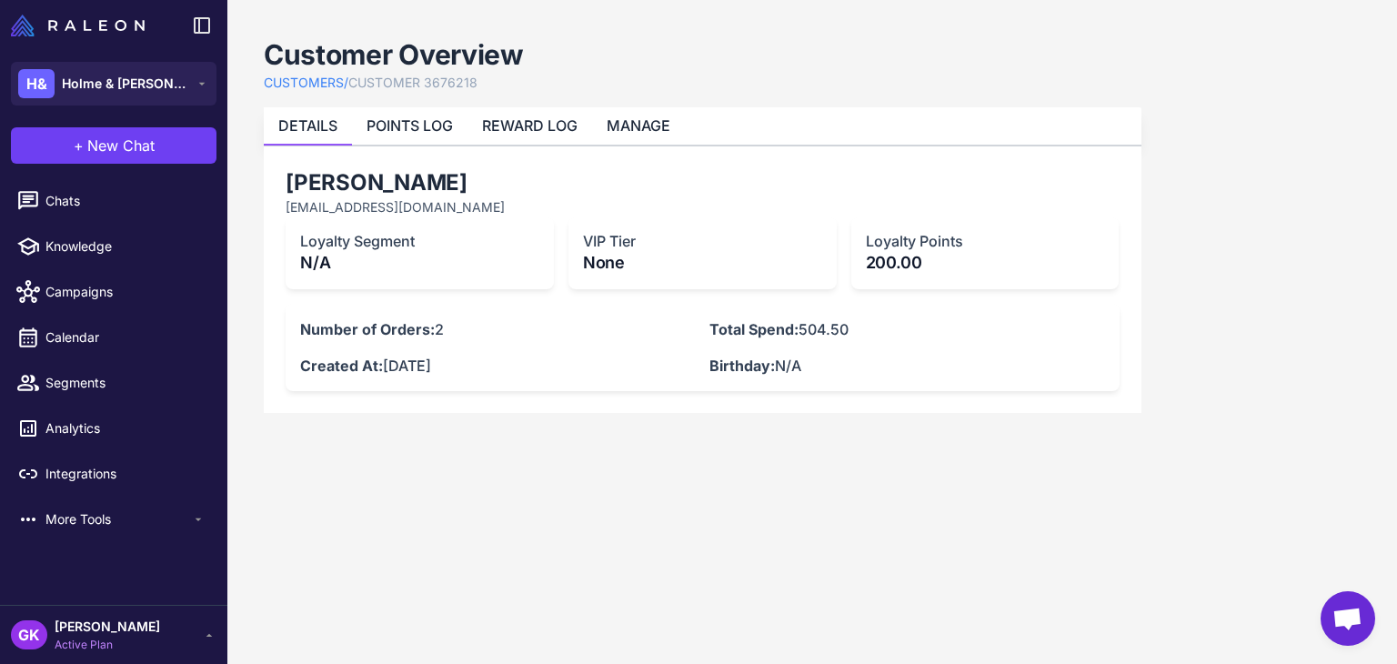
click at [397, 82] on link "CUSTOMER 3676218" at bounding box center [412, 83] width 129 height 20
click at [293, 82] on link "CUSTOMERS /" at bounding box center [306, 83] width 85 height 20
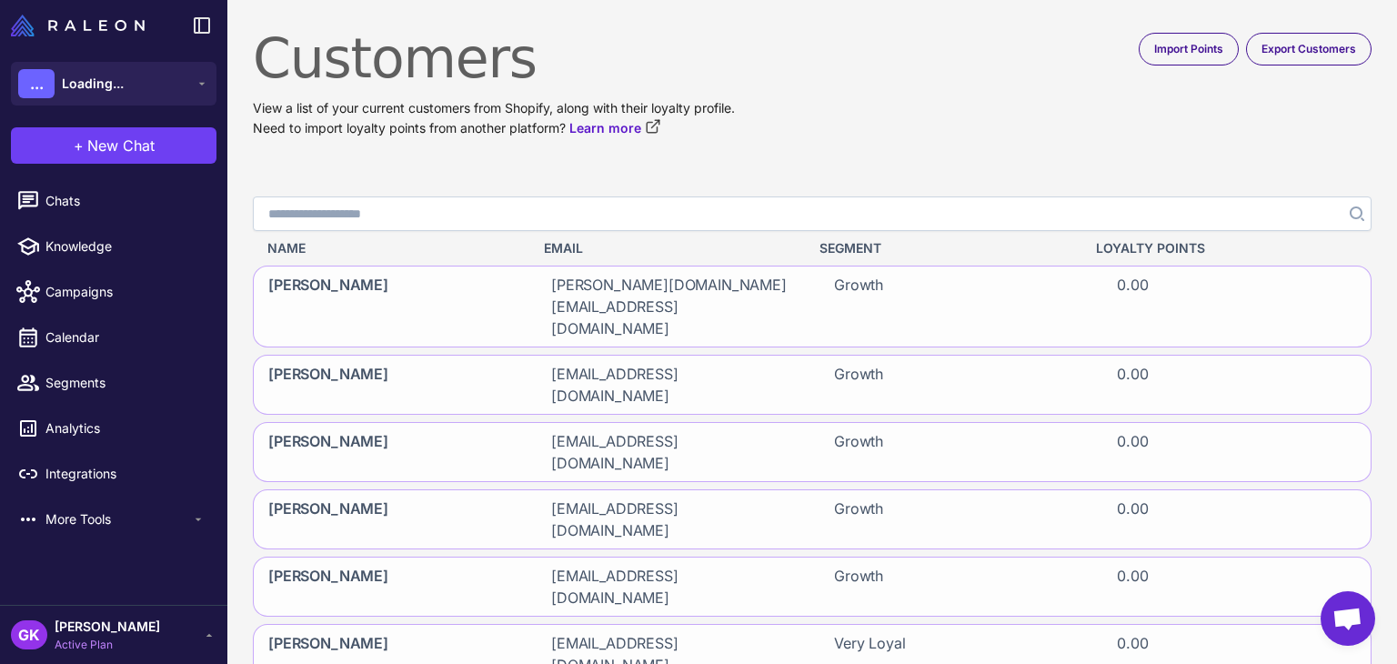
click at [364, 205] on input "Search" at bounding box center [812, 213] width 1119 height 35
paste input "**********"
type input "**********"
click button "Search" at bounding box center [1355, 213] width 33 height 35
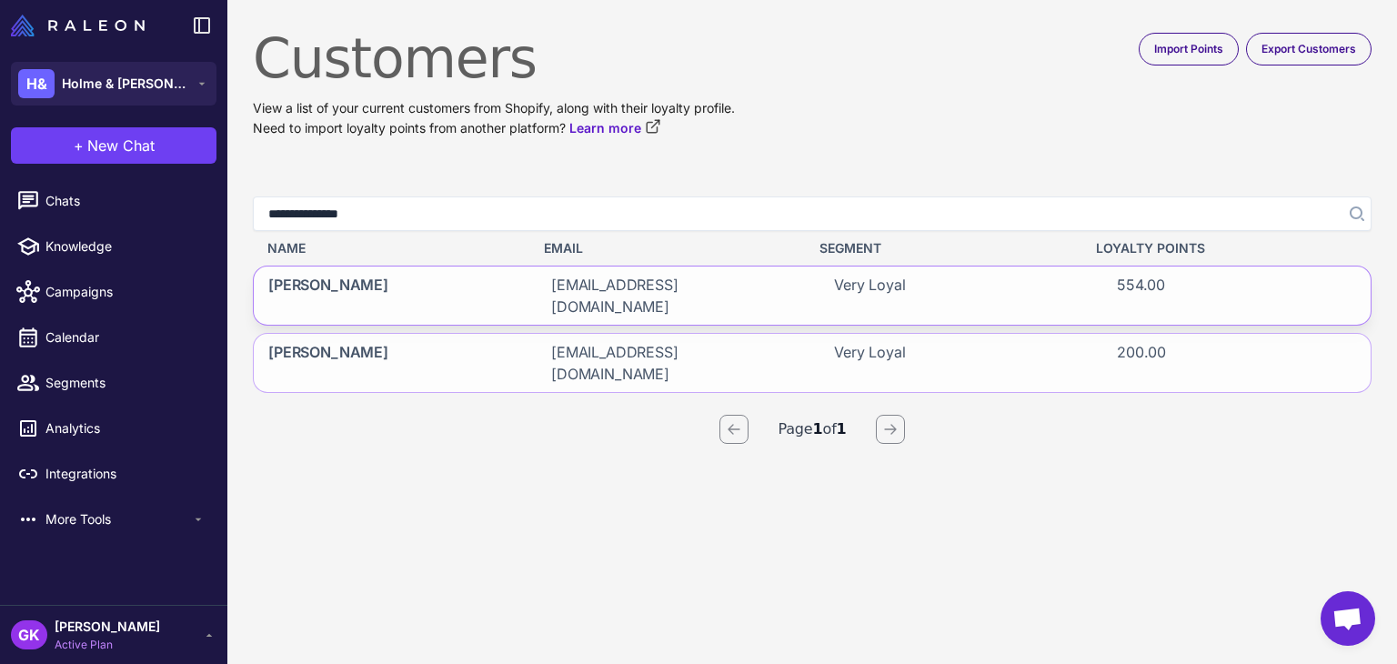
click at [316, 285] on span "[PERSON_NAME]" at bounding box center [328, 296] width 120 height 44
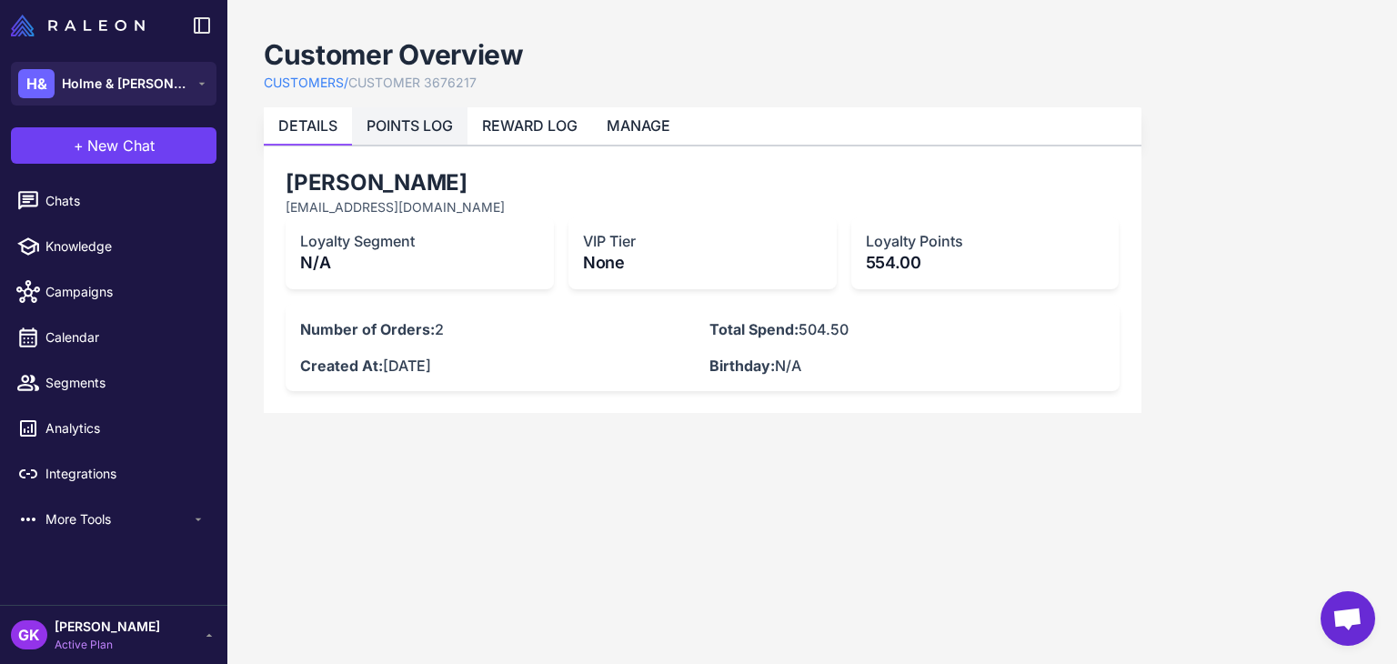
click at [427, 120] on link "POINTS LOG" at bounding box center [409, 125] width 86 height 18
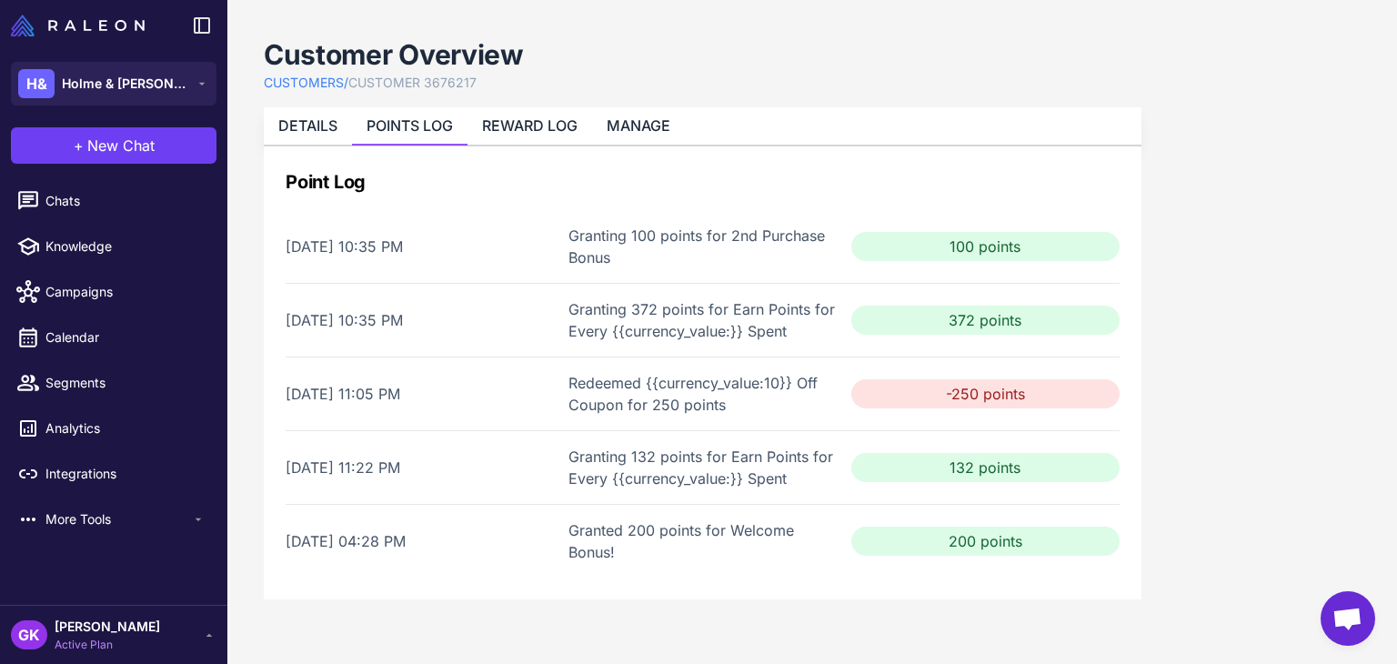
click at [295, 75] on link "CUSTOMERS /" at bounding box center [306, 83] width 85 height 20
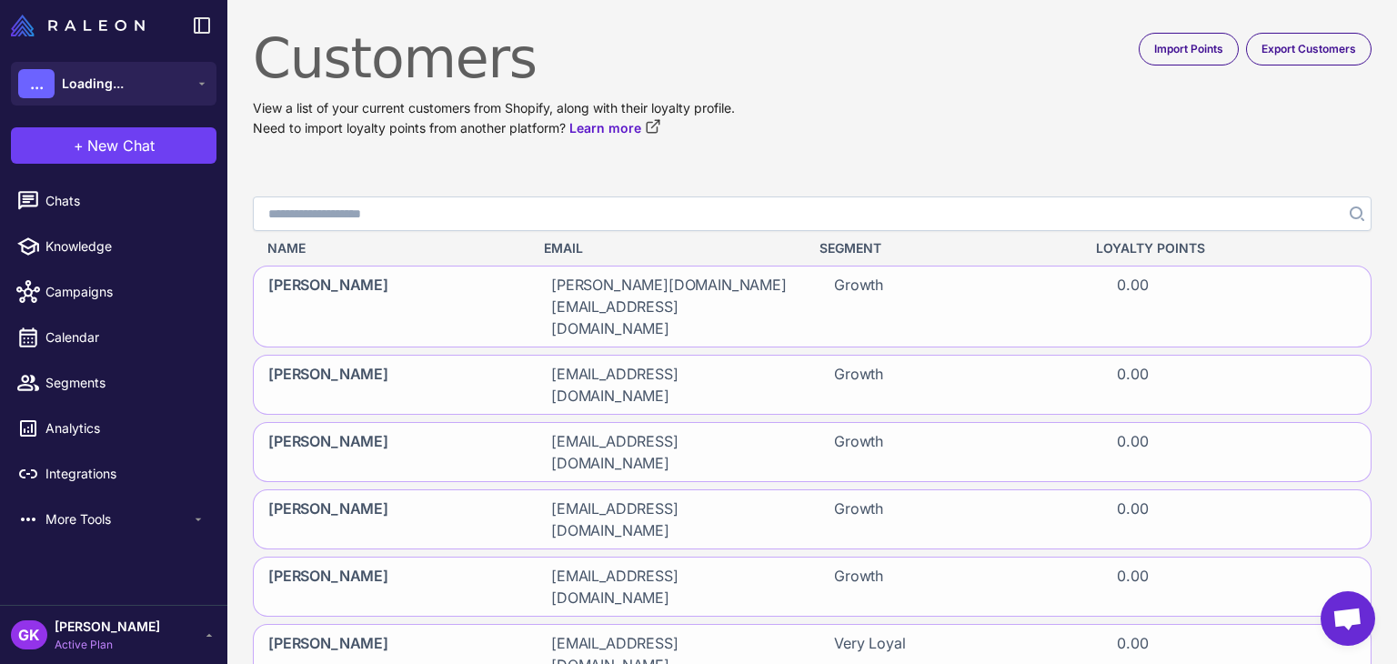
click at [567, 218] on input "Search" at bounding box center [812, 213] width 1119 height 35
paste input "**********"
type input "**********"
click button "Search" at bounding box center [1355, 213] width 33 height 35
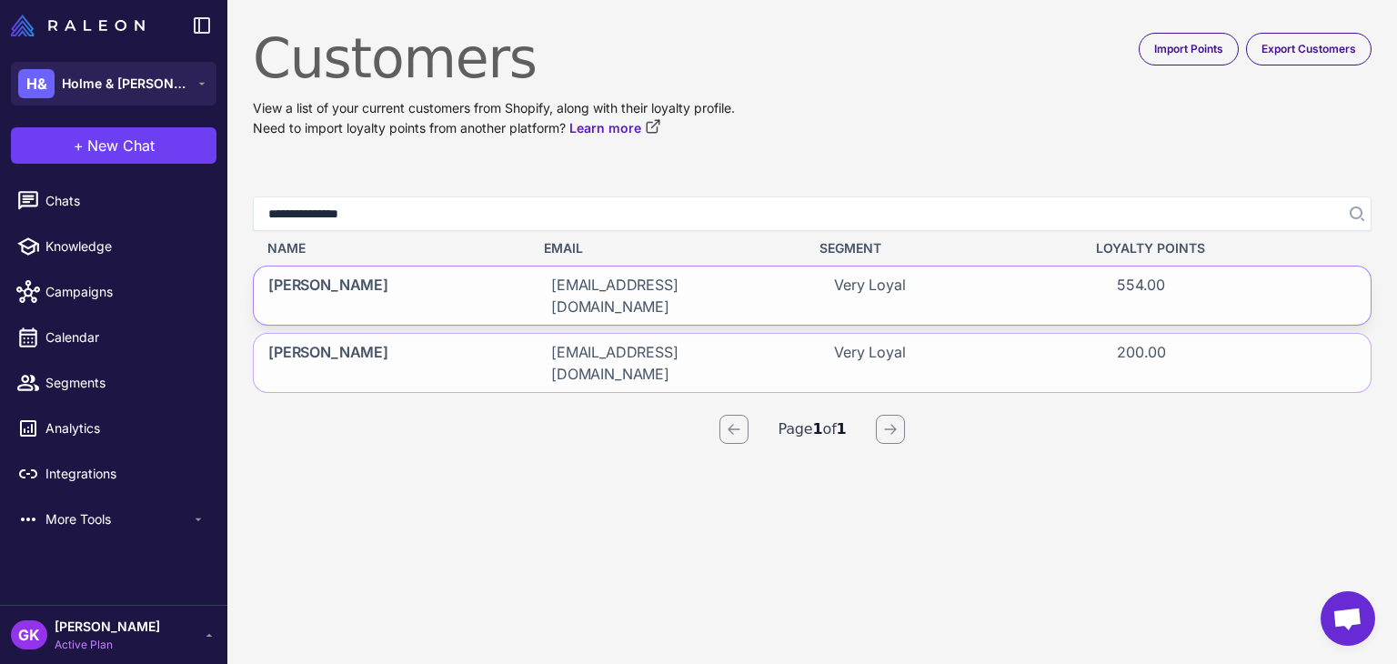
click at [296, 285] on span "[PERSON_NAME]" at bounding box center [328, 296] width 120 height 44
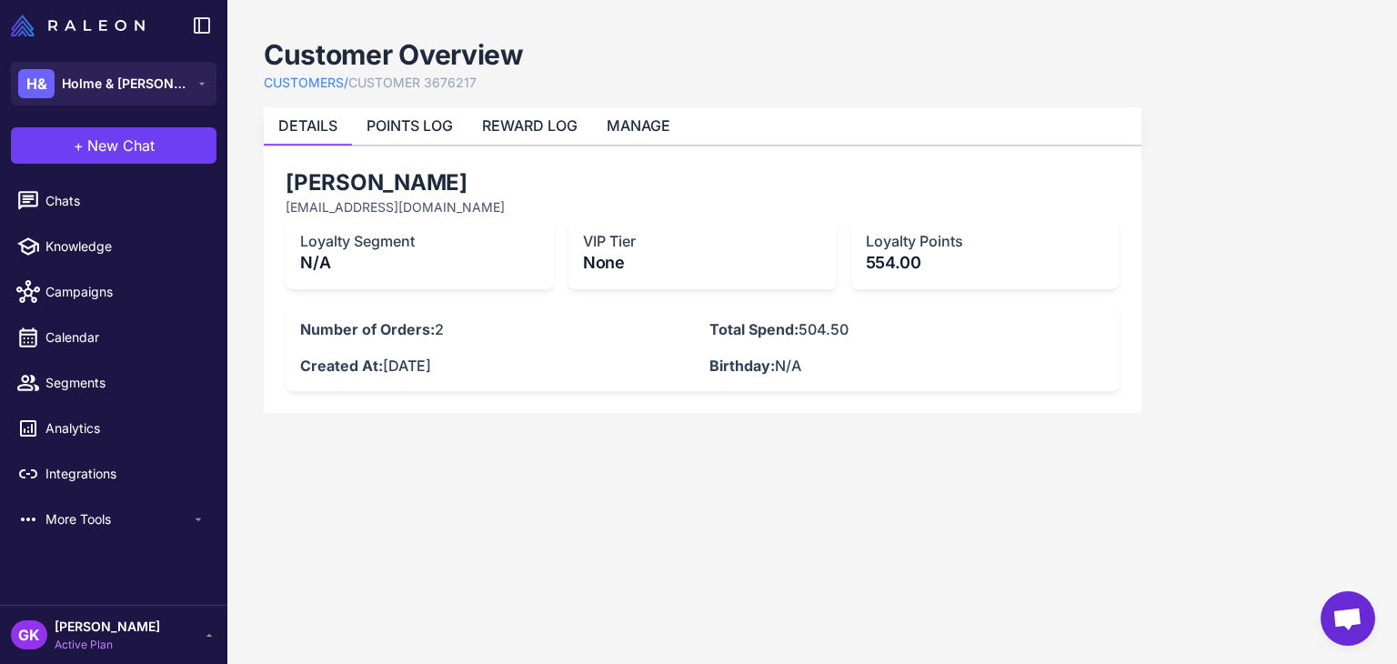
click at [321, 85] on link "CUSTOMERS /" at bounding box center [306, 83] width 85 height 20
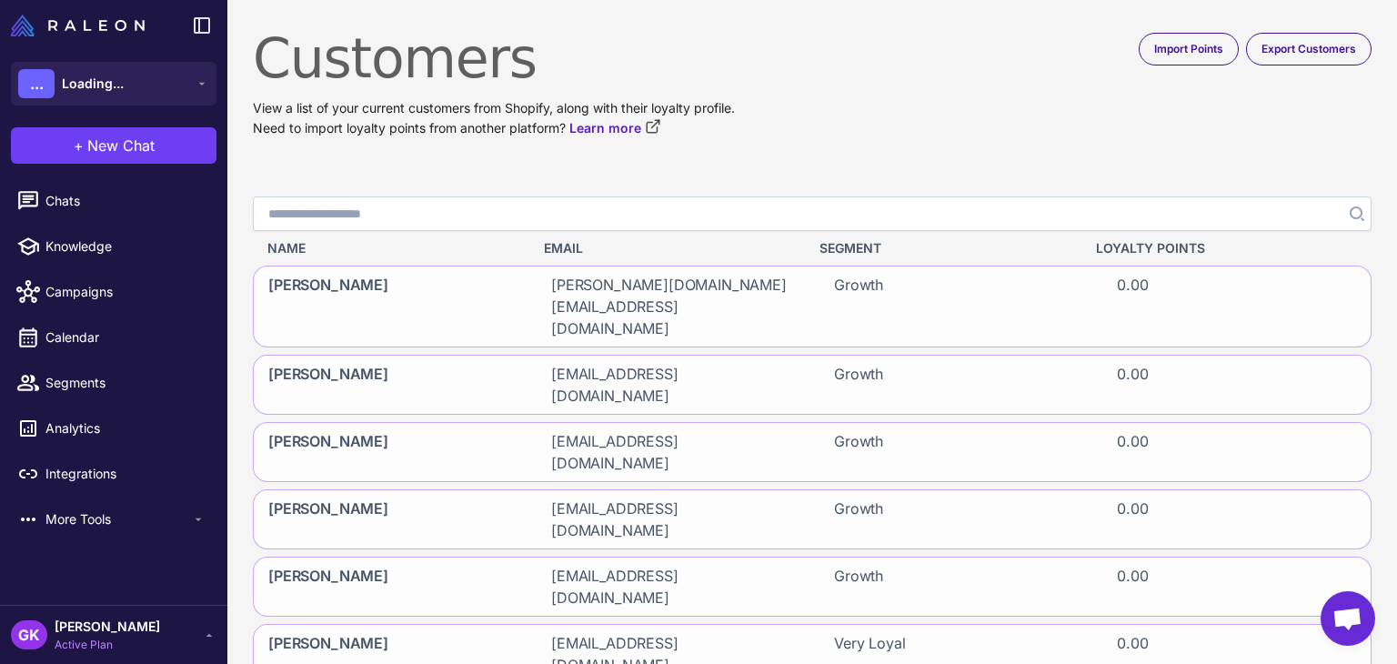
click at [413, 209] on input "Search" at bounding box center [812, 213] width 1119 height 35
paste input "**********"
type input "**********"
click button "Search" at bounding box center [1355, 213] width 33 height 35
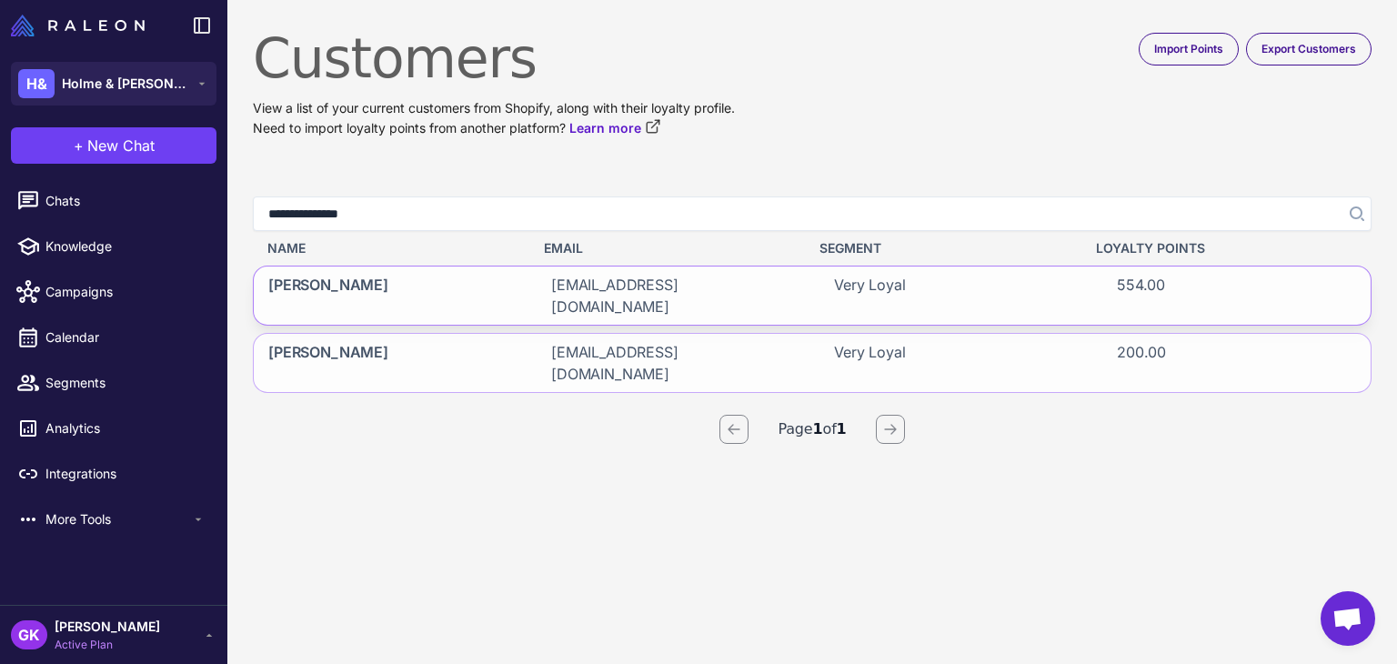
click at [295, 272] on div "[PERSON_NAME]" at bounding box center [388, 295] width 268 height 58
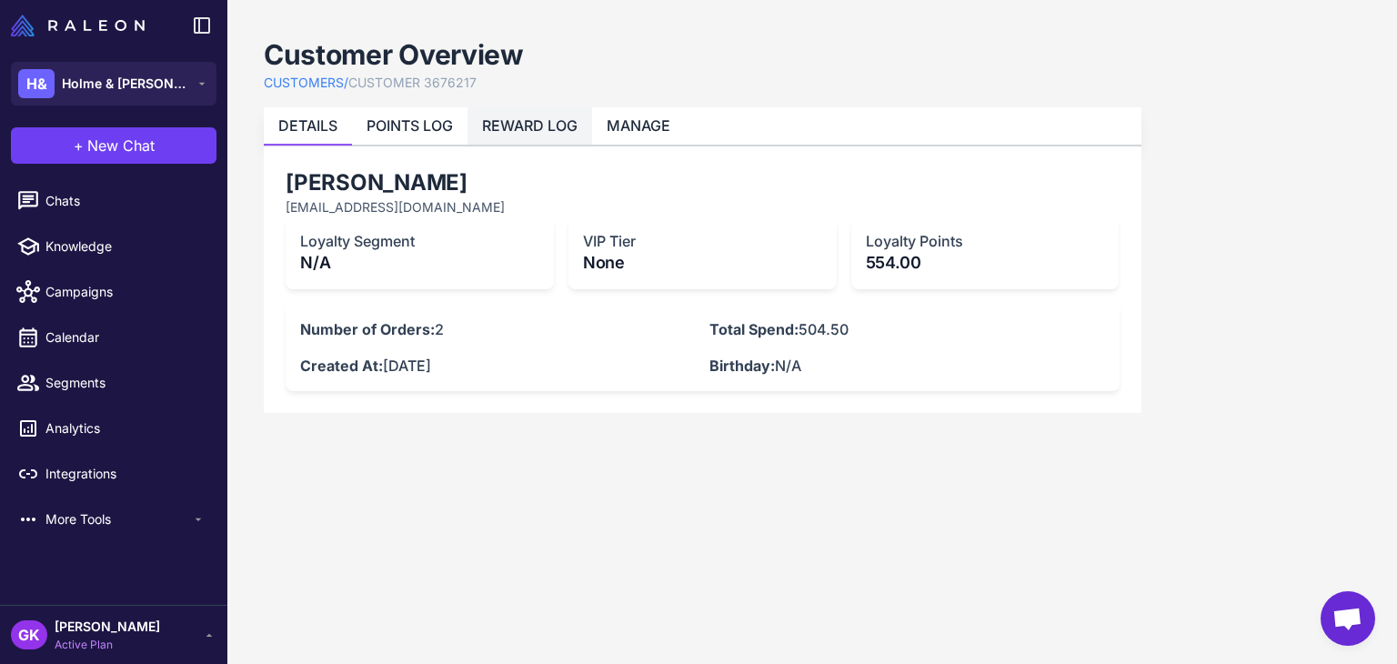
click at [528, 131] on link "REWARD LOG" at bounding box center [529, 125] width 95 height 18
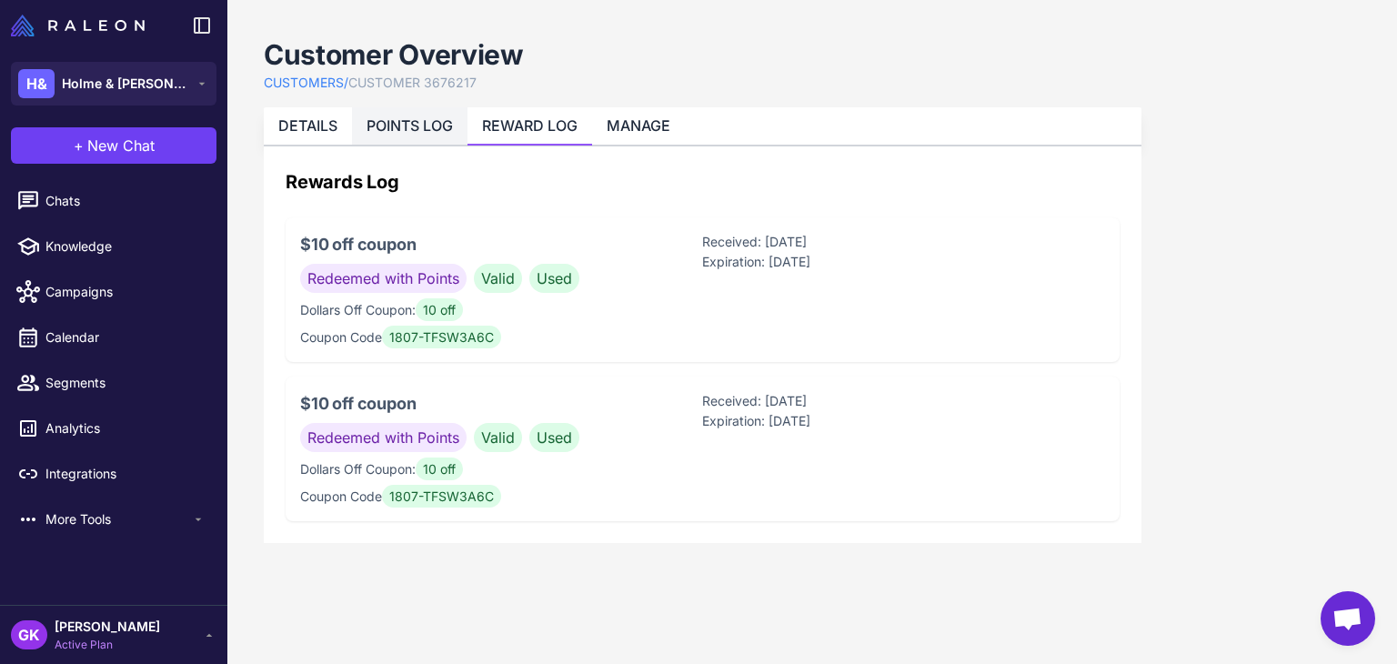
click at [399, 125] on link "POINTS LOG" at bounding box center [409, 125] width 86 height 18
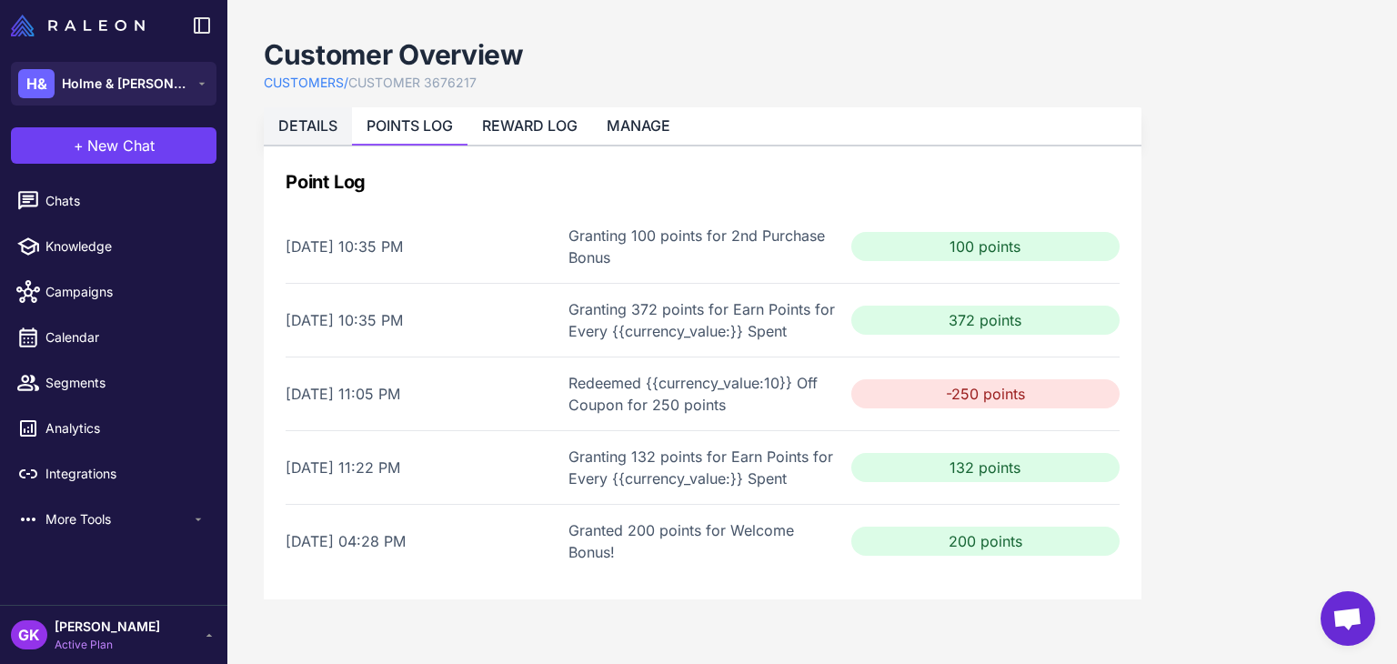
click at [316, 136] on li "DETAILS" at bounding box center [308, 125] width 88 height 37
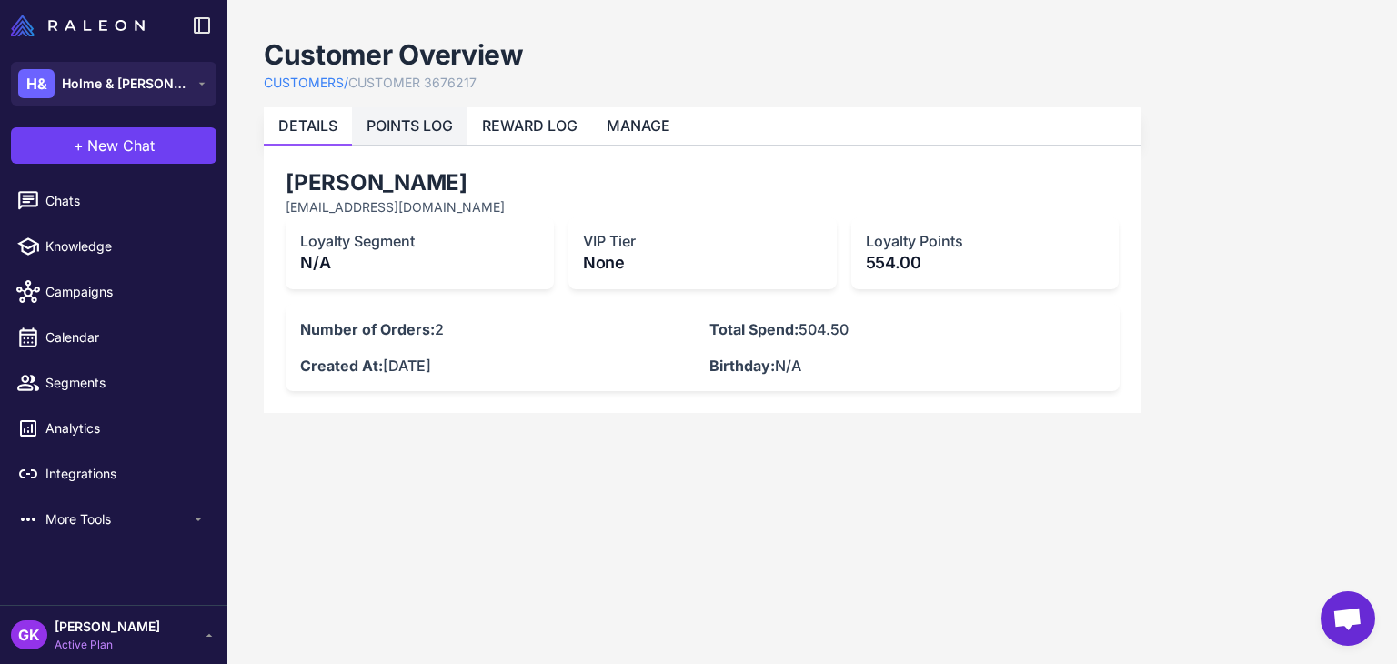
click at [431, 123] on link "POINTS LOG" at bounding box center [409, 125] width 86 height 18
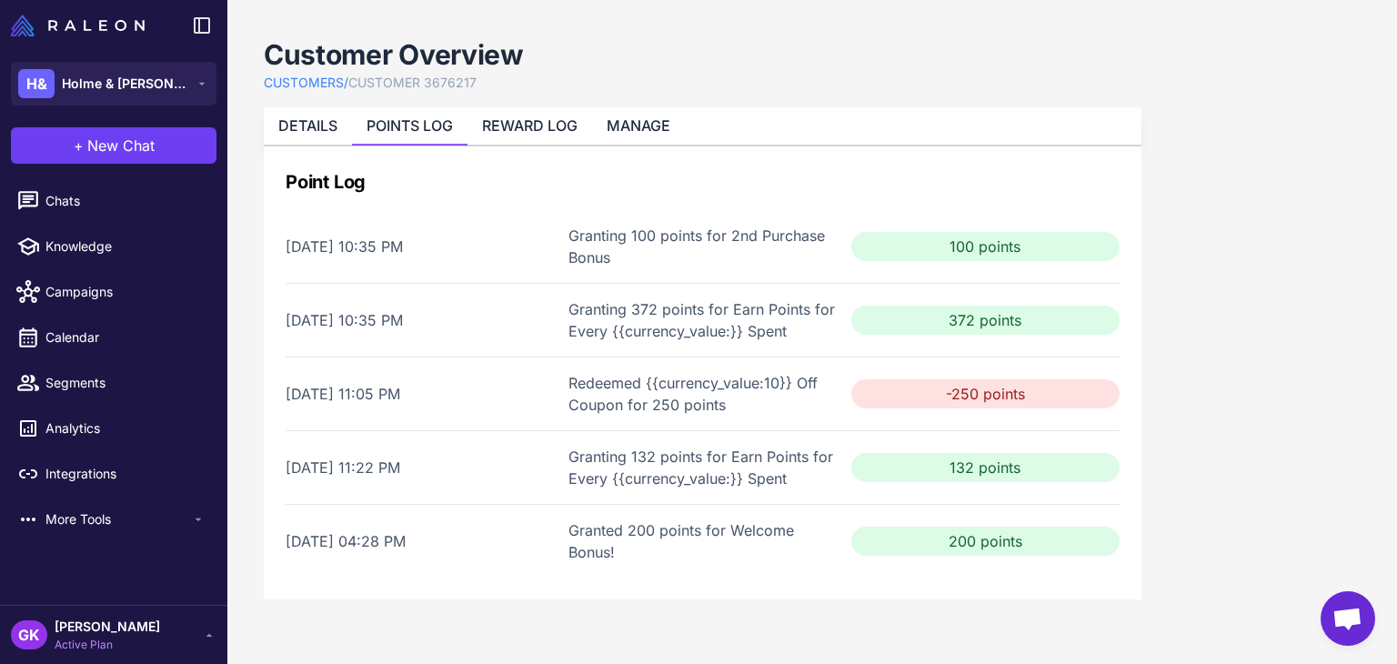
click at [310, 74] on link "CUSTOMERS /" at bounding box center [306, 83] width 85 height 20
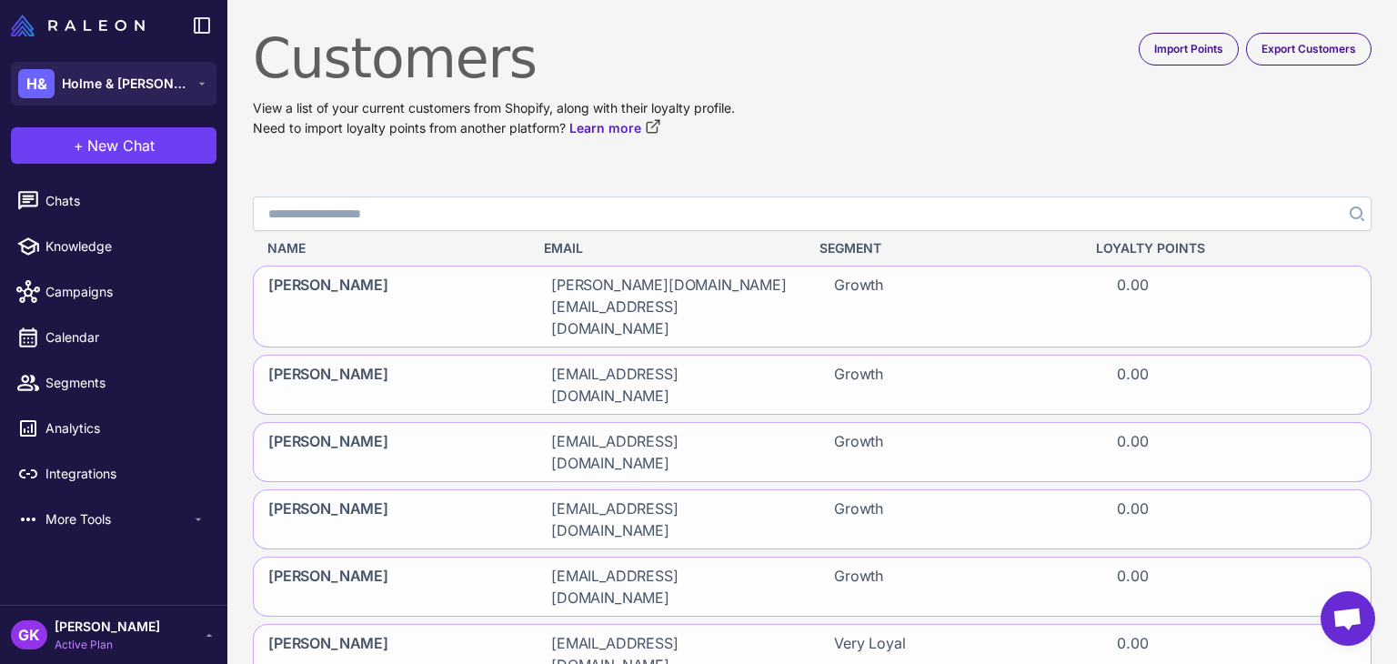
click at [407, 208] on input "Search" at bounding box center [812, 213] width 1119 height 35
paste input "**********"
type input "**********"
click button "Search" at bounding box center [1355, 213] width 33 height 35
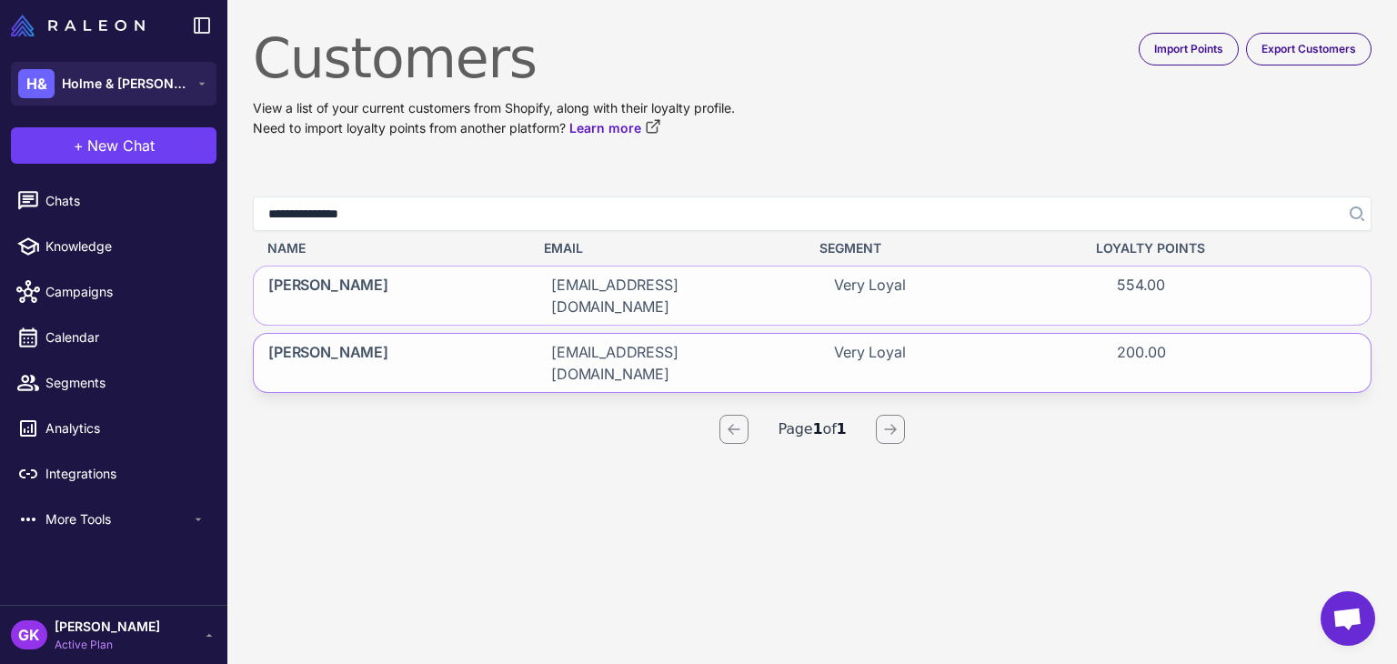
click at [346, 341] on span "Budd Hudgins" at bounding box center [328, 363] width 120 height 44
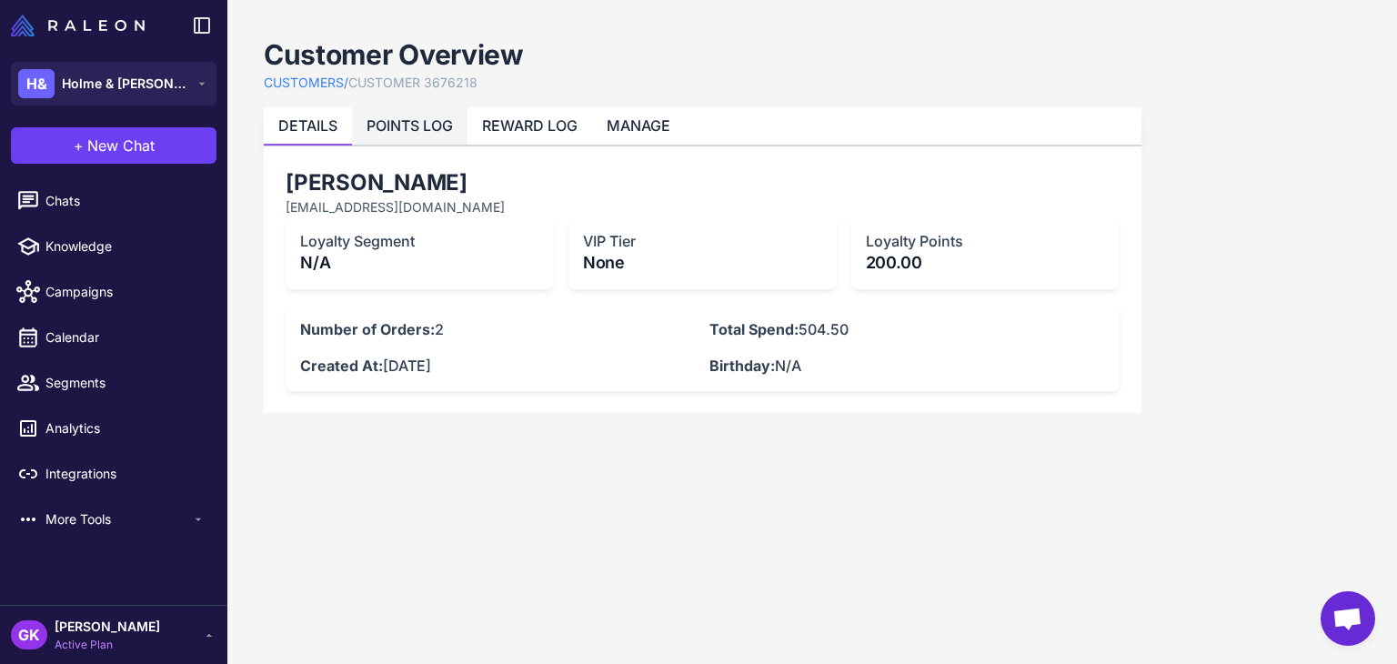
click at [435, 142] on li "POINTS LOG" at bounding box center [409, 125] width 115 height 37
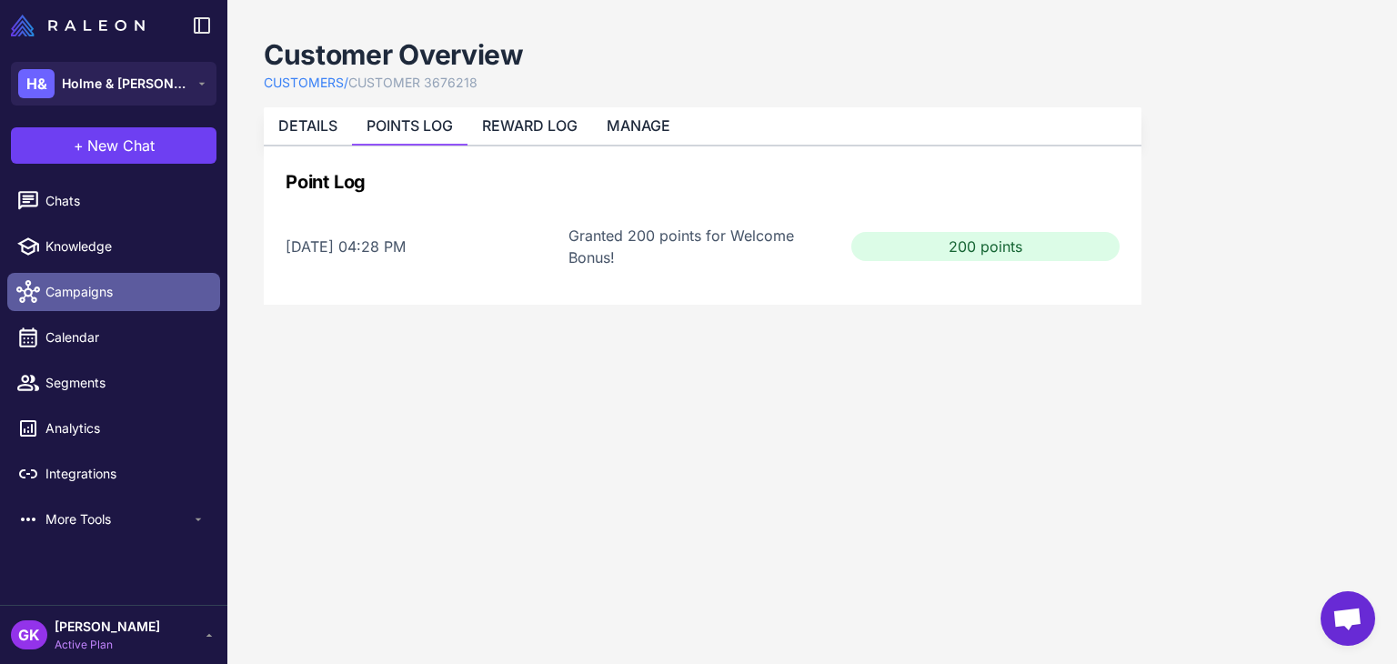
click at [112, 291] on span "Campaigns" at bounding box center [125, 292] width 160 height 20
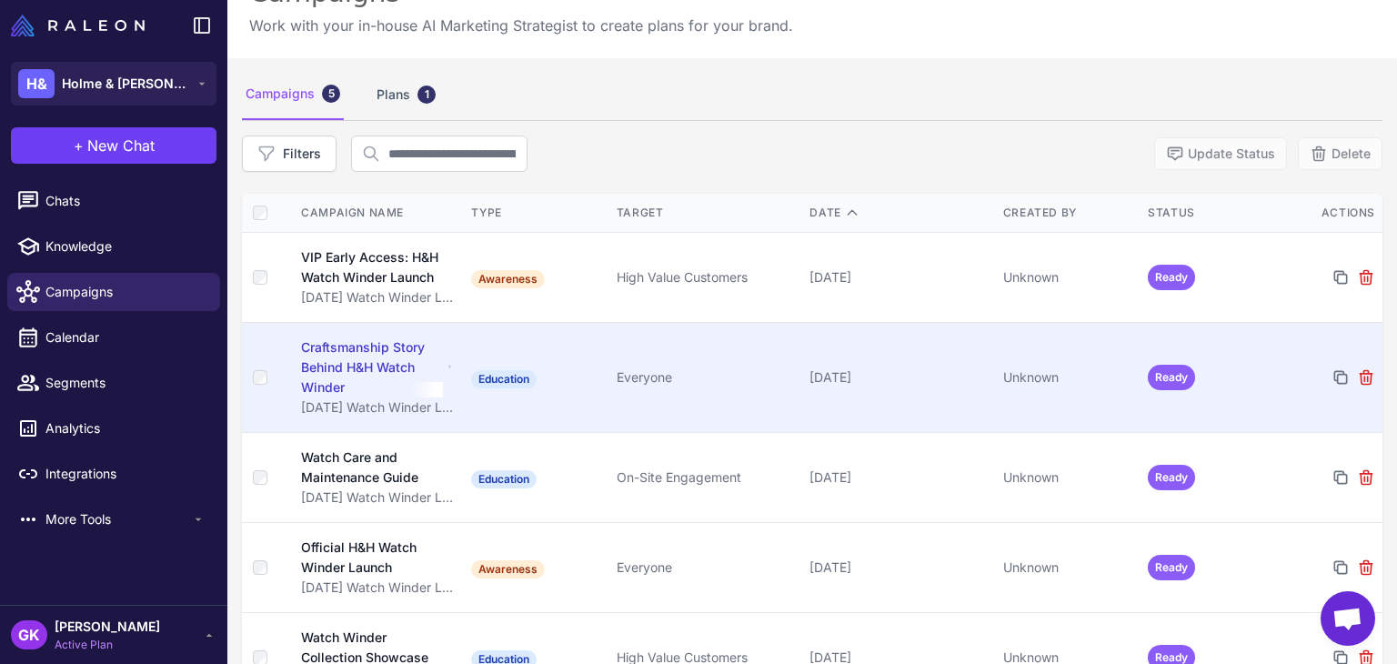
scroll to position [105, 0]
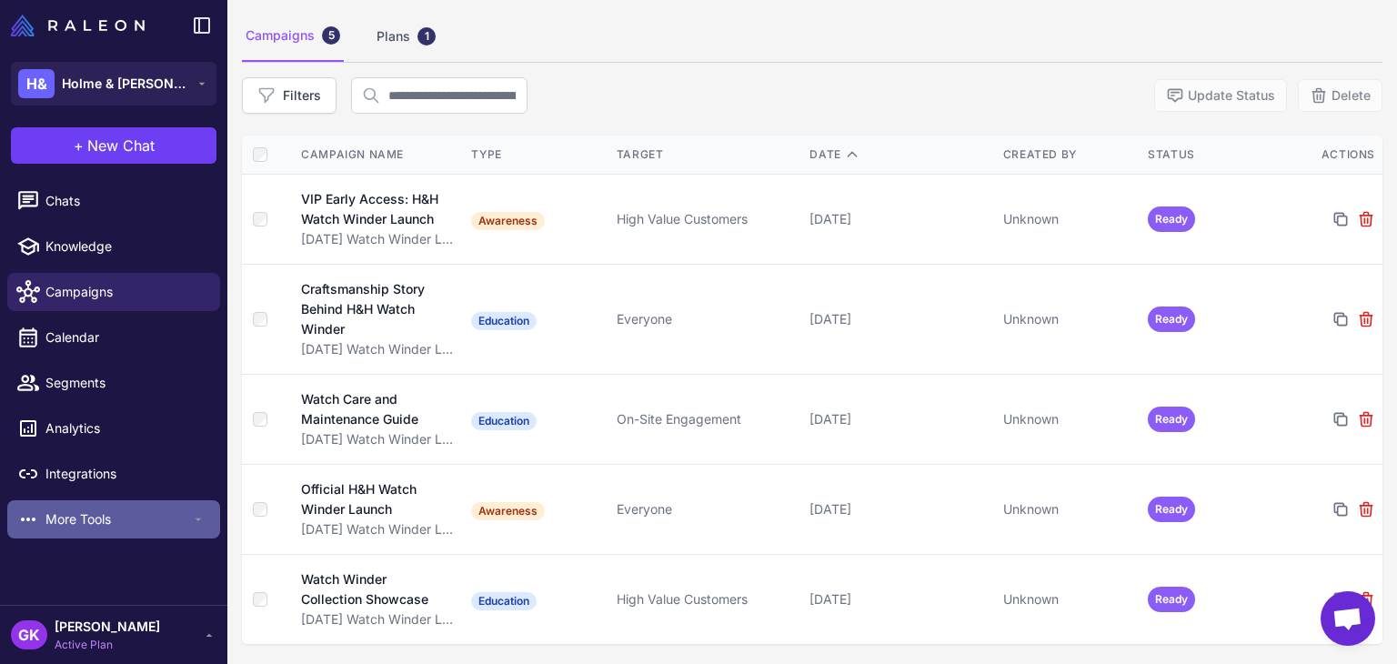
click at [100, 517] on span "More Tools" at bounding box center [118, 519] width 146 height 20
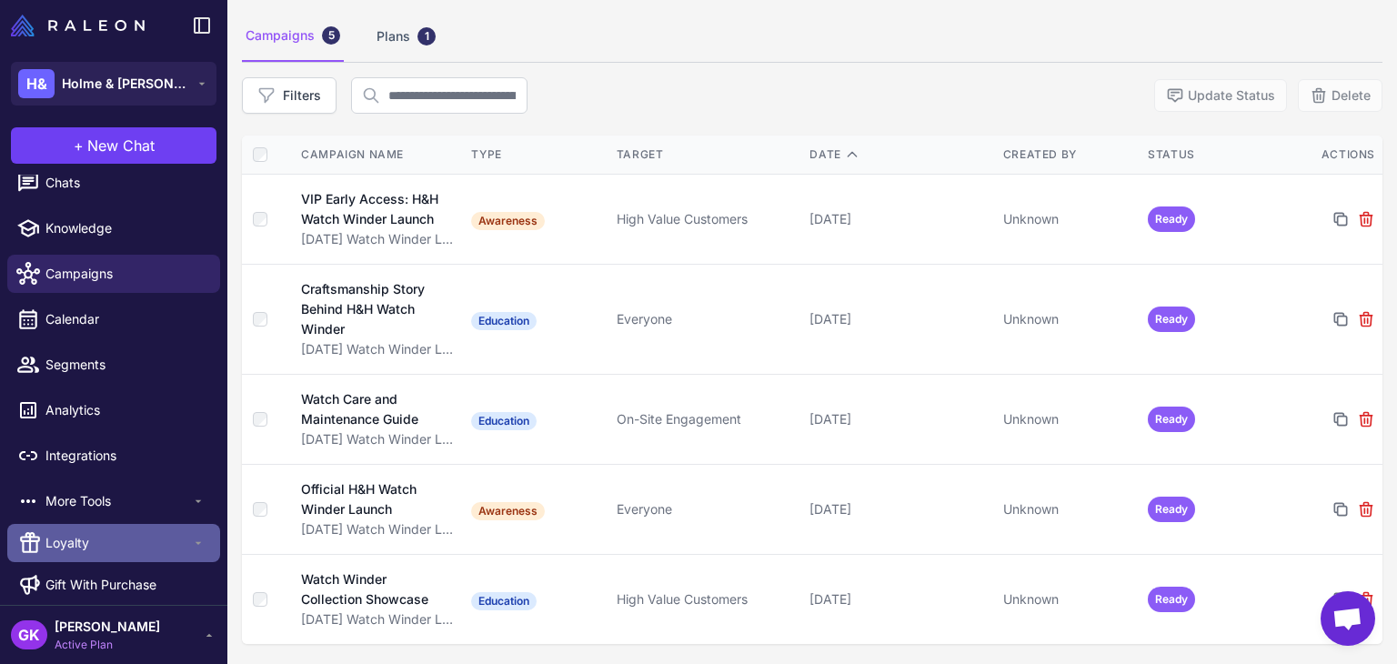
scroll to position [28, 0]
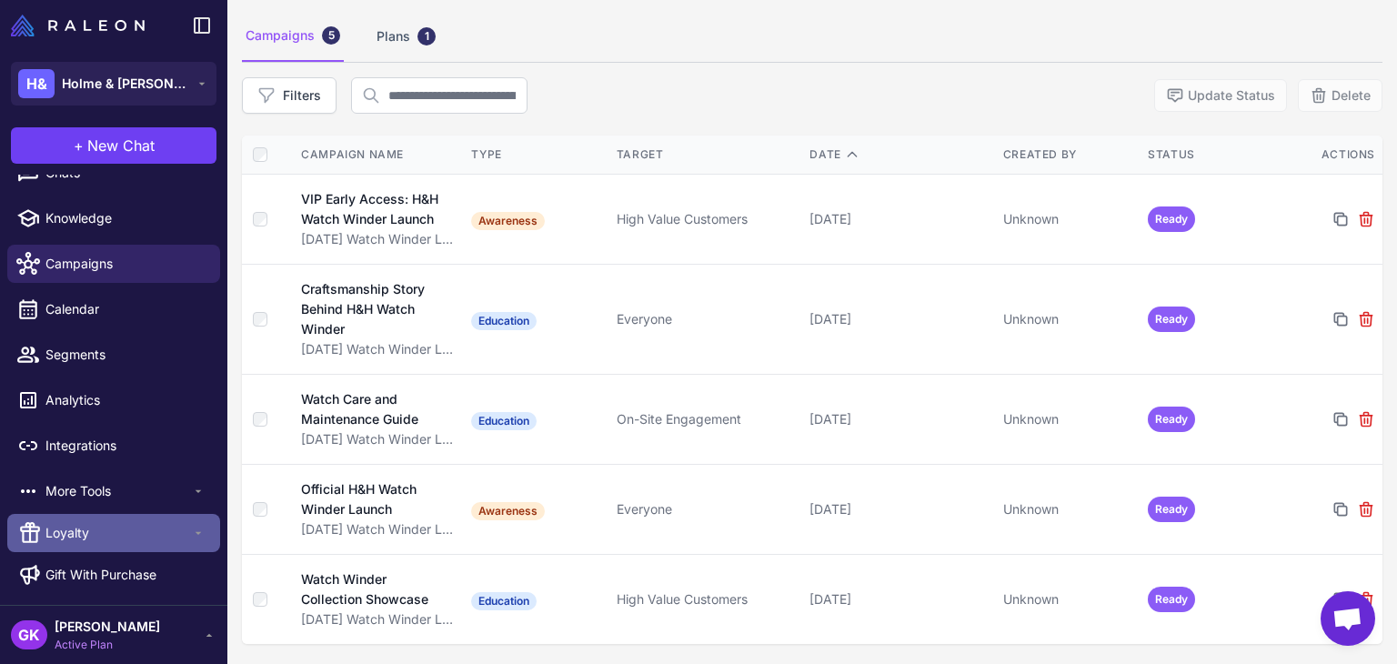
click at [105, 534] on span "Loyalty" at bounding box center [118, 533] width 146 height 20
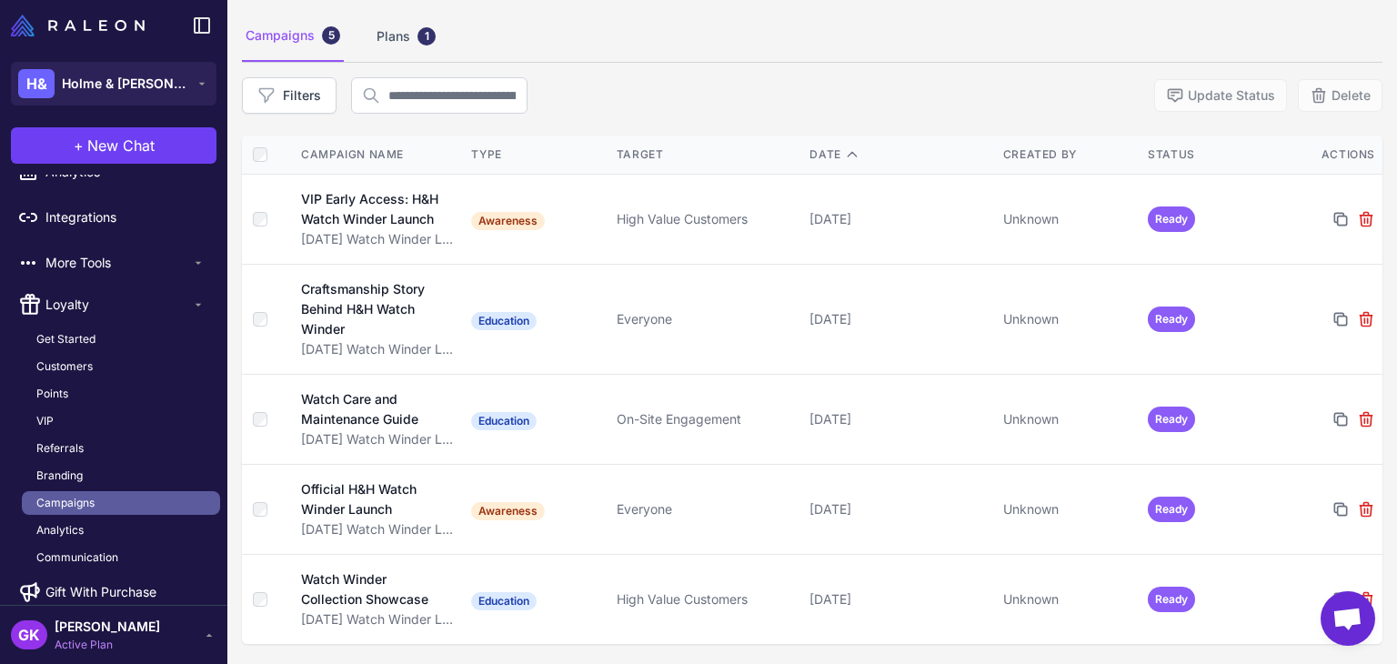
scroll to position [274, 0]
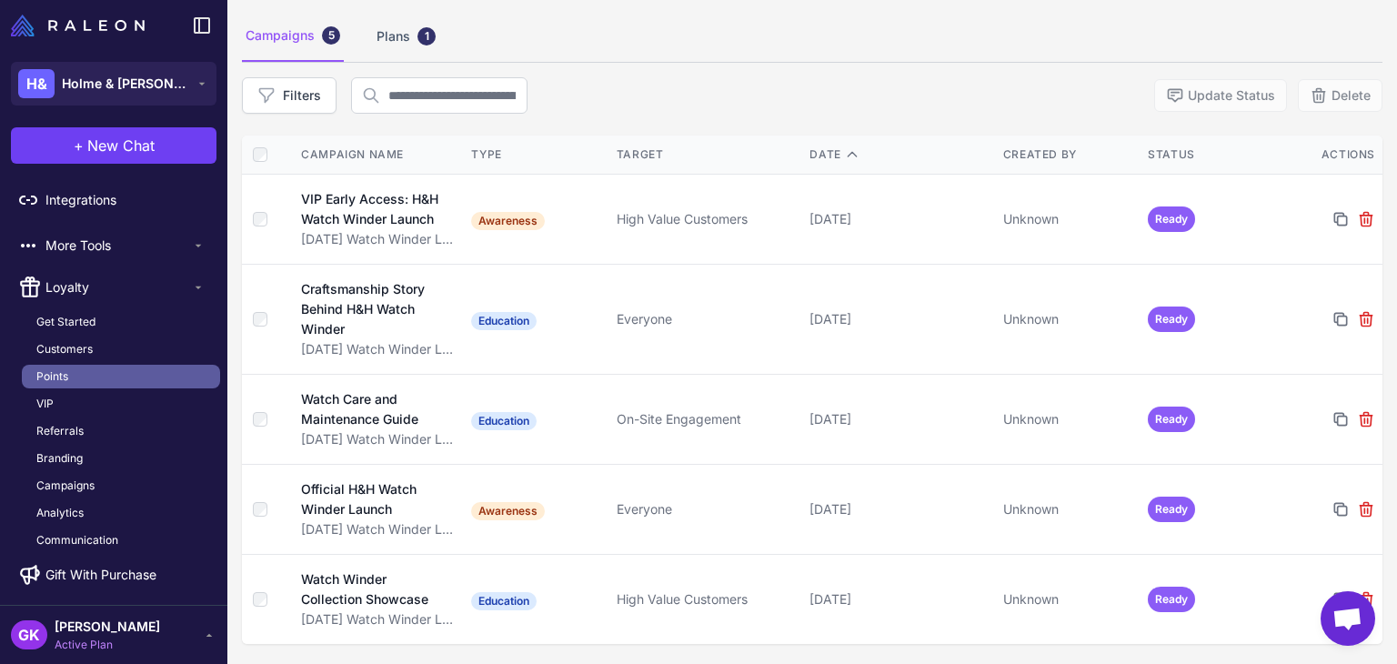
click at [72, 376] on link "Points" at bounding box center [121, 377] width 198 height 24
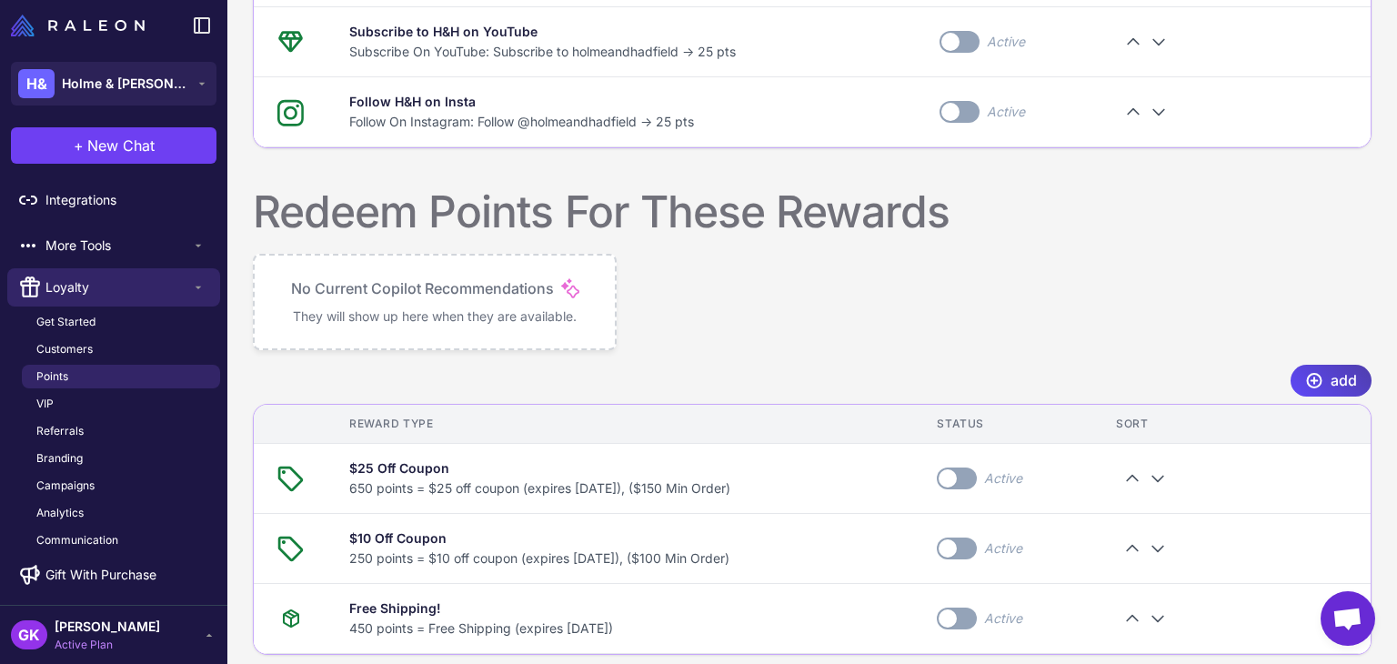
scroll to position [1108, 0]
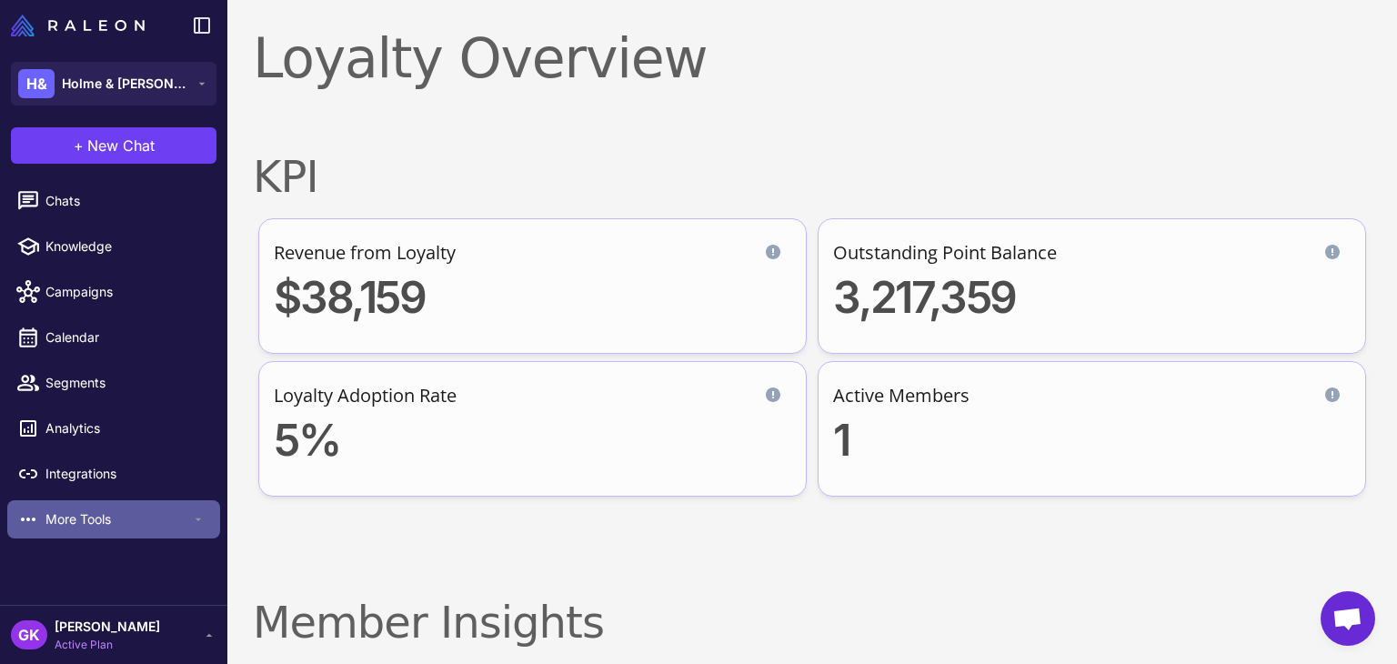
click at [102, 517] on span "More Tools" at bounding box center [118, 519] width 146 height 20
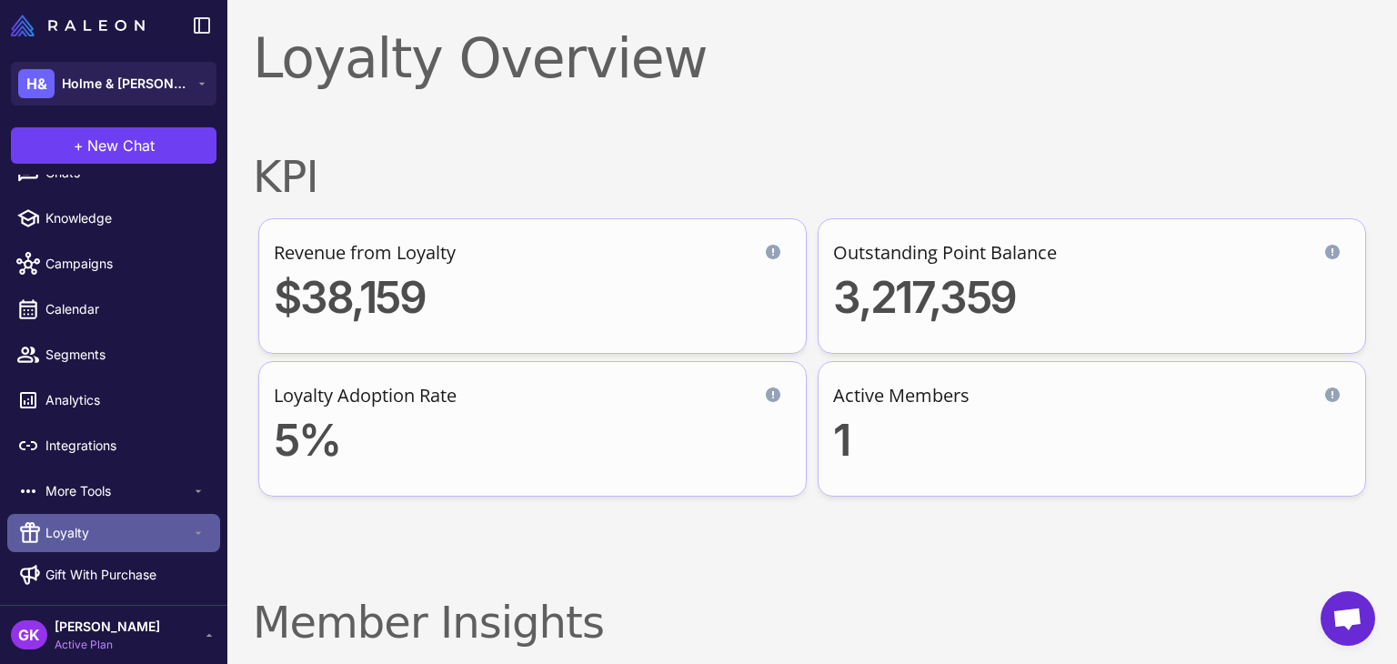
click at [93, 532] on span "Loyalty" at bounding box center [118, 533] width 146 height 20
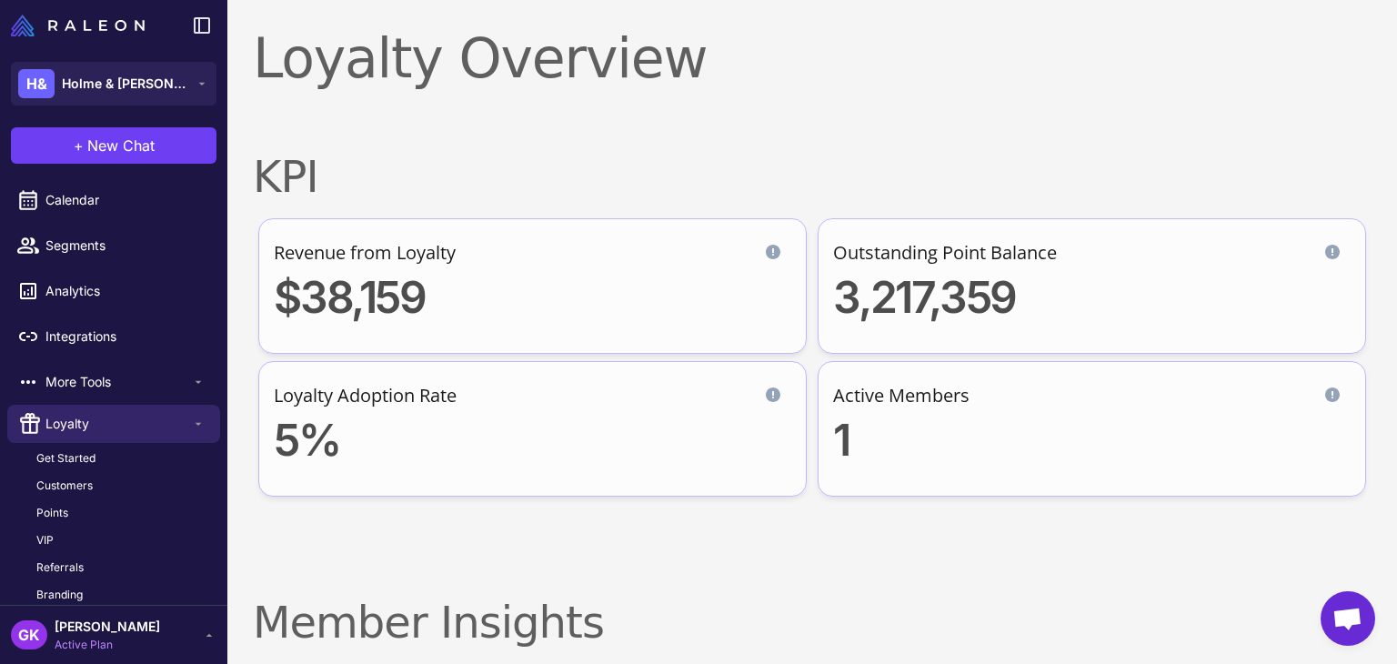
scroll to position [274, 0]
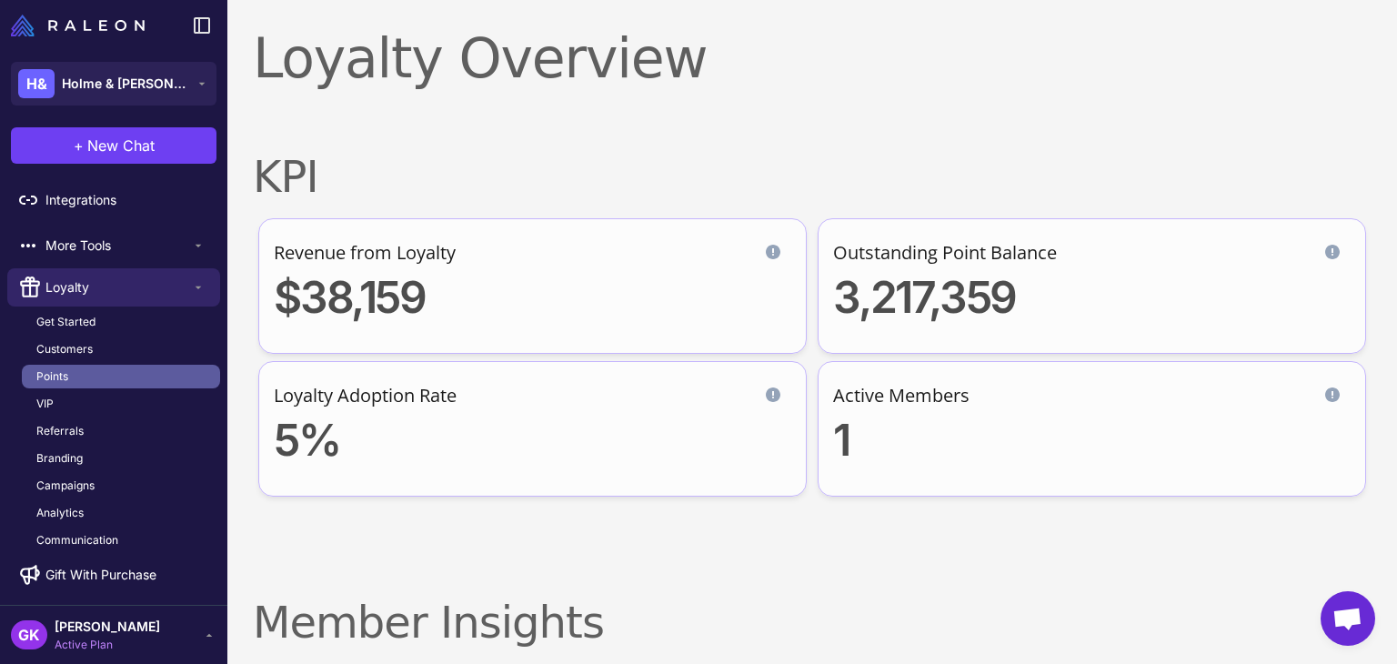
click at [69, 375] on link "Points" at bounding box center [121, 377] width 198 height 24
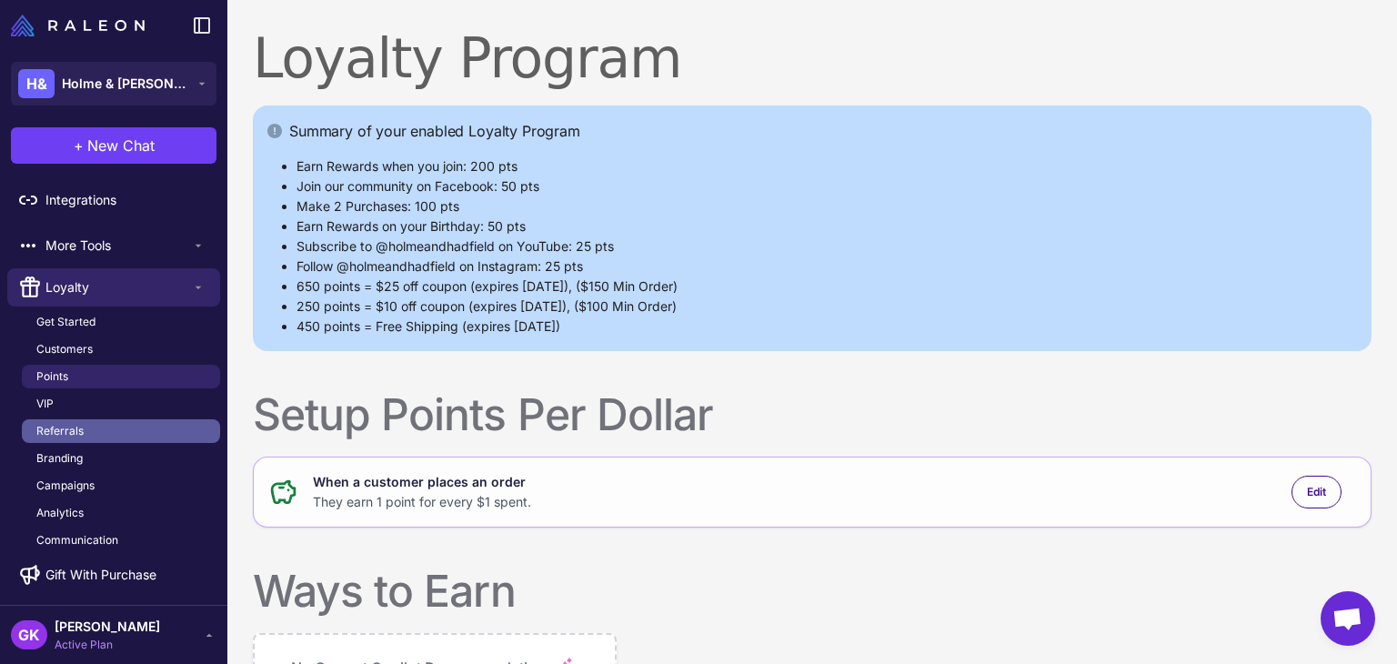
click at [75, 420] on link "Referrals" at bounding box center [121, 431] width 198 height 24
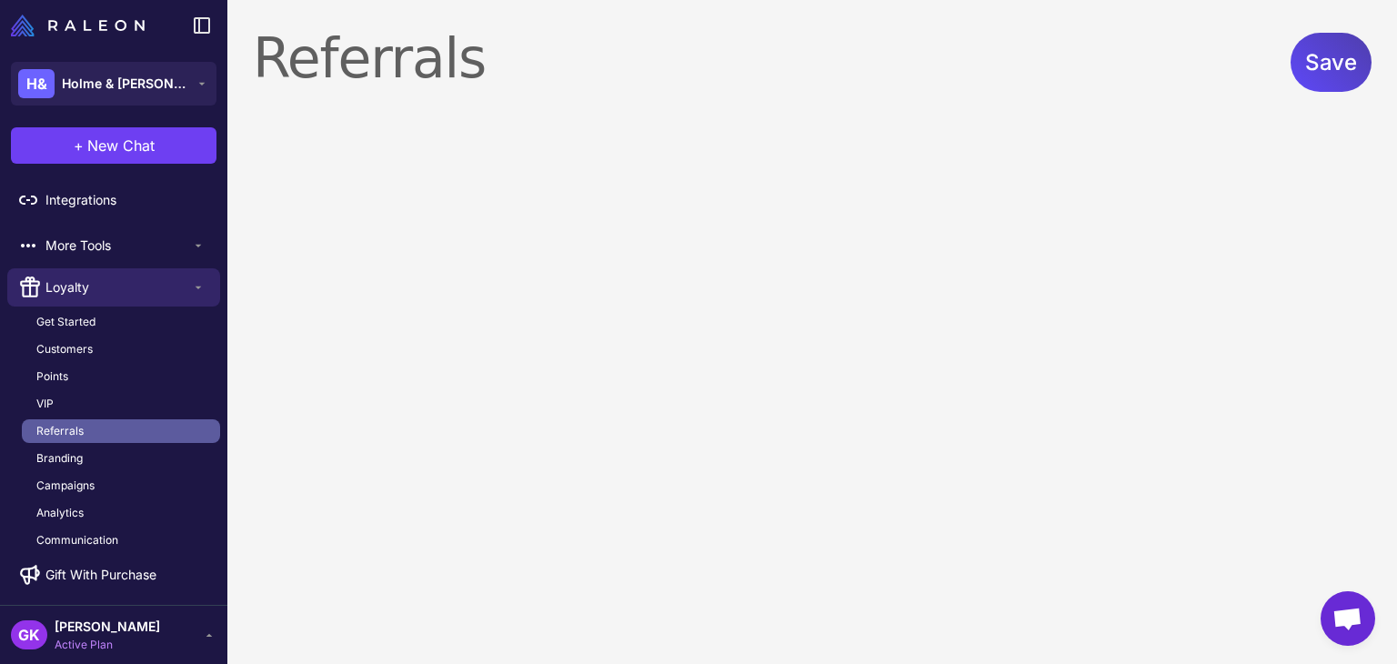
select select "******"
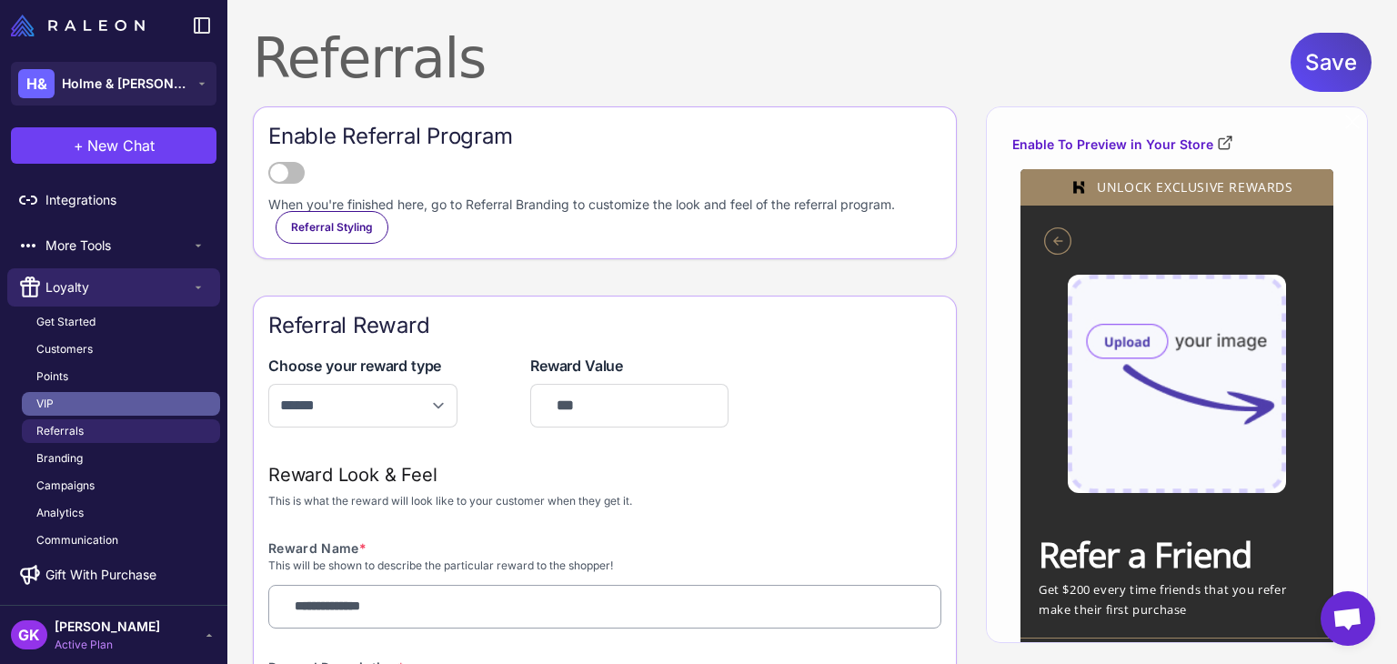
click at [53, 409] on span "VIP" at bounding box center [44, 404] width 17 height 16
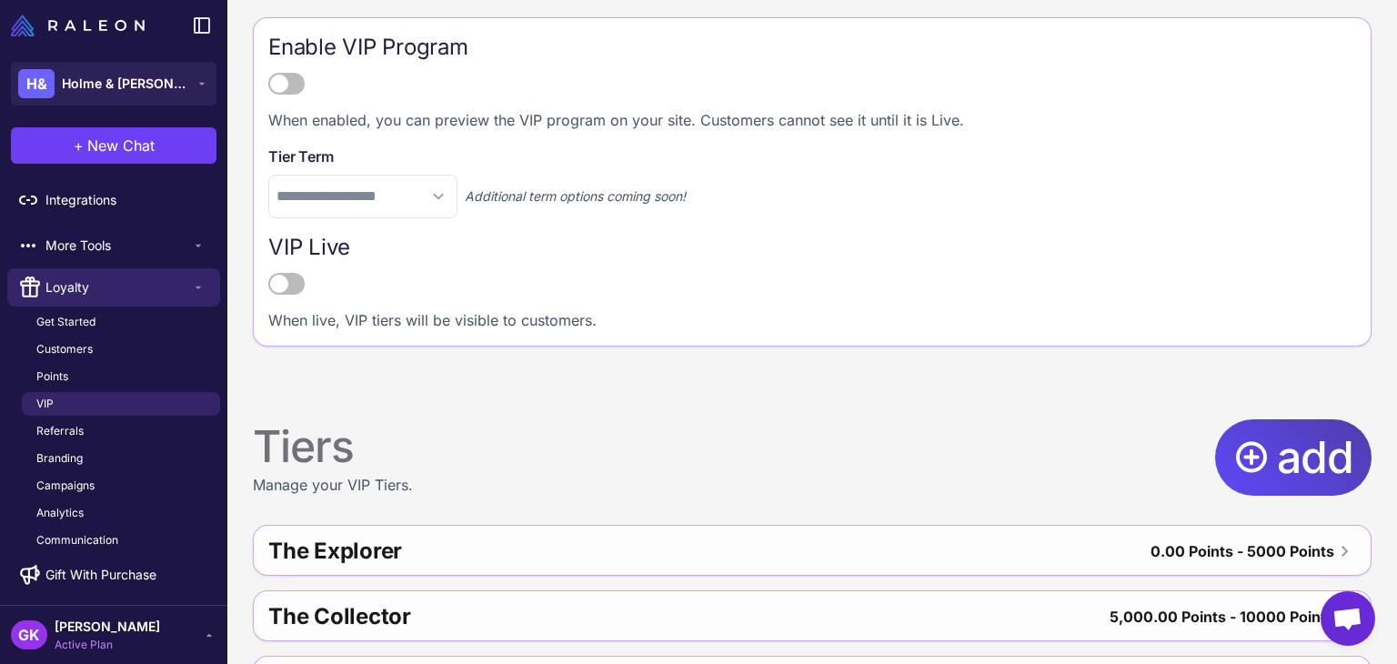
scroll to position [325, 0]
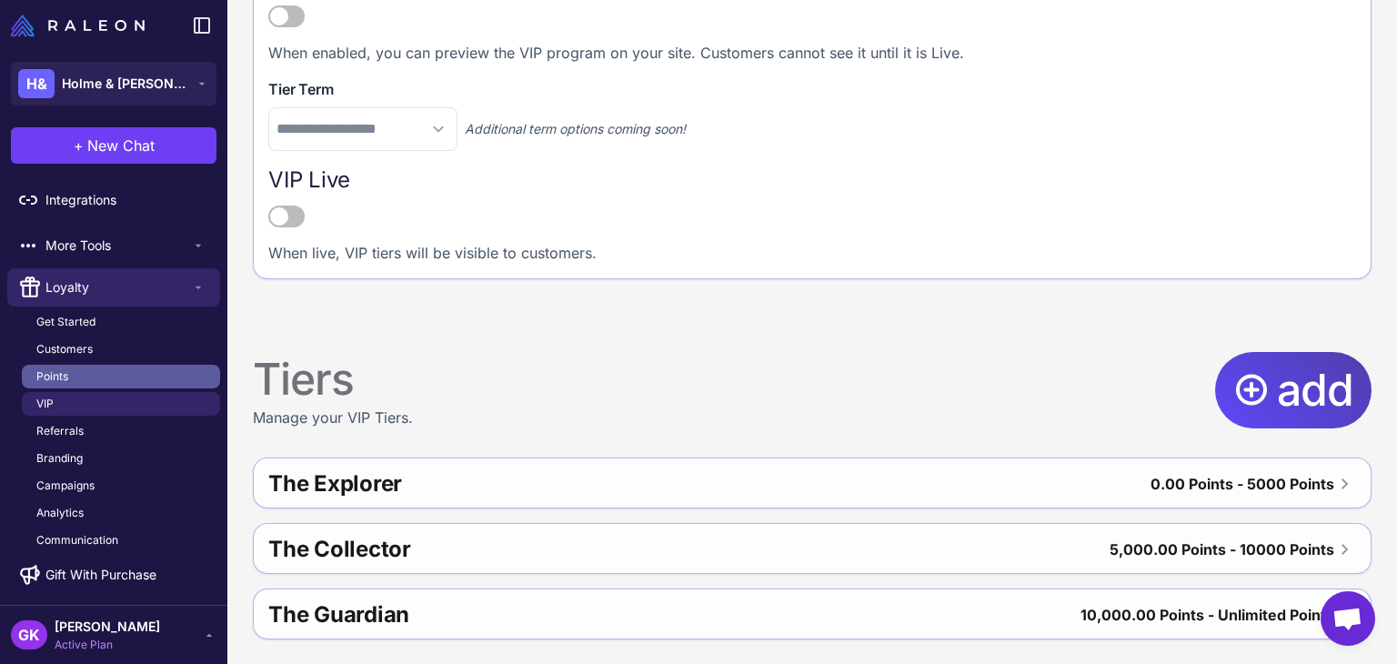
click at [68, 369] on link "Points" at bounding box center [121, 377] width 198 height 24
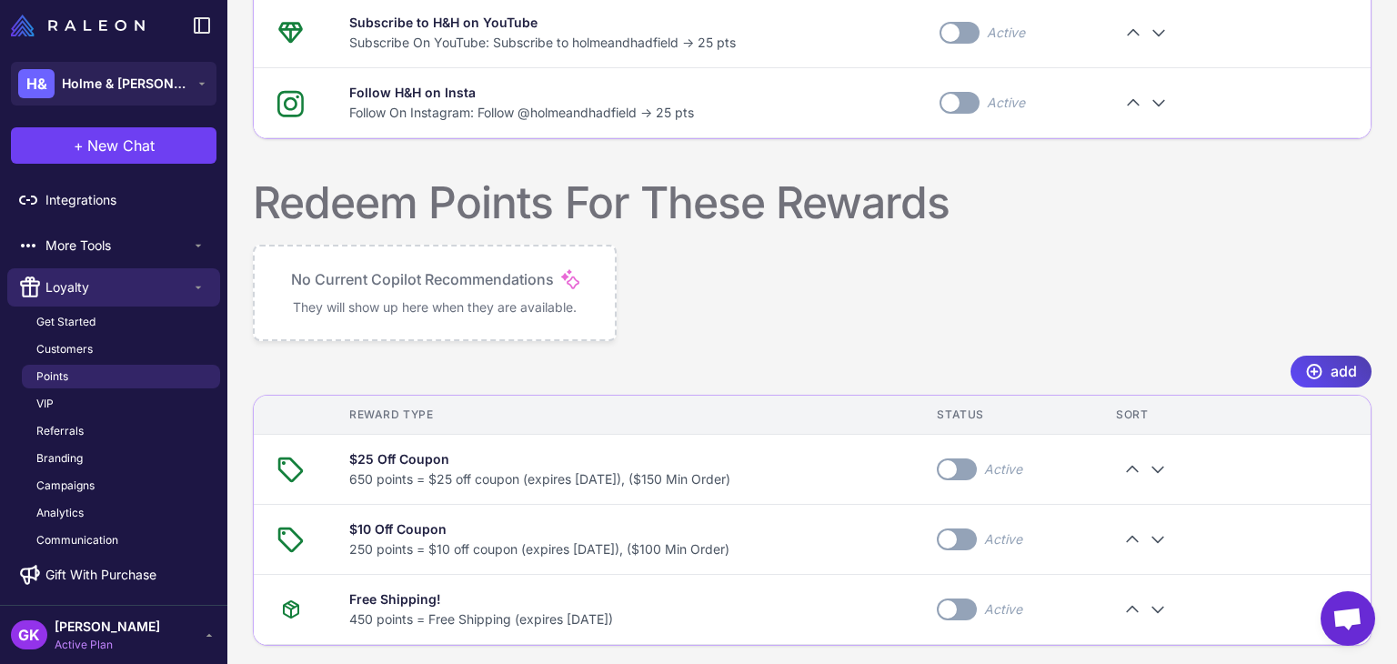
scroll to position [1108, 0]
